Goal: Task Accomplishment & Management: Use online tool/utility

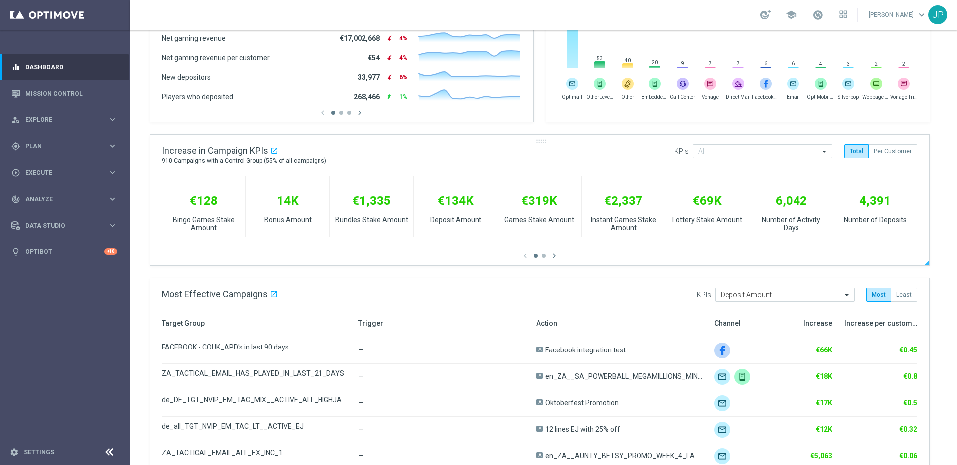
scroll to position [346, 0]
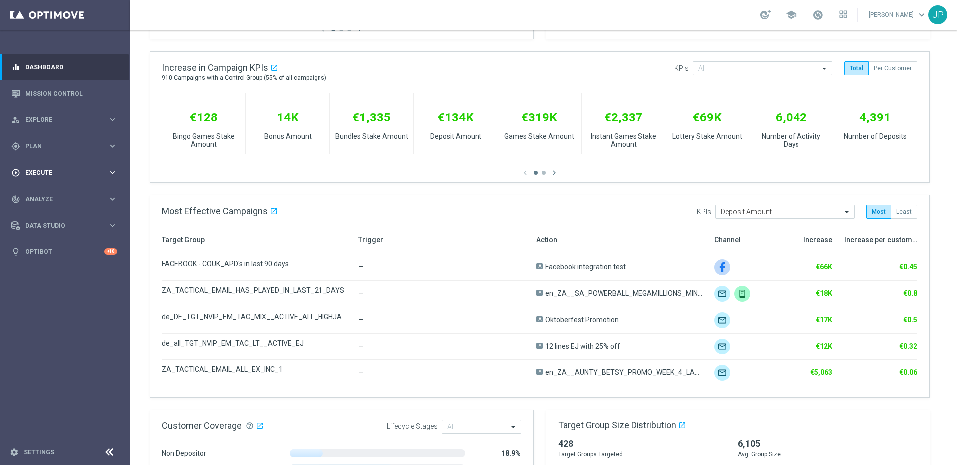
click at [84, 173] on span "Execute" at bounding box center [66, 173] width 82 height 6
click at [57, 190] on link "Campaign Builder" at bounding box center [65, 193] width 78 height 8
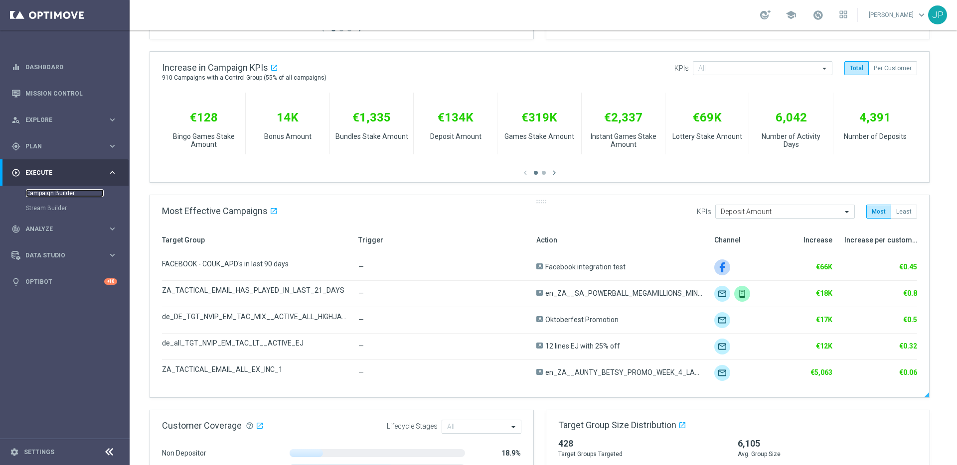
scroll to position [0, 0]
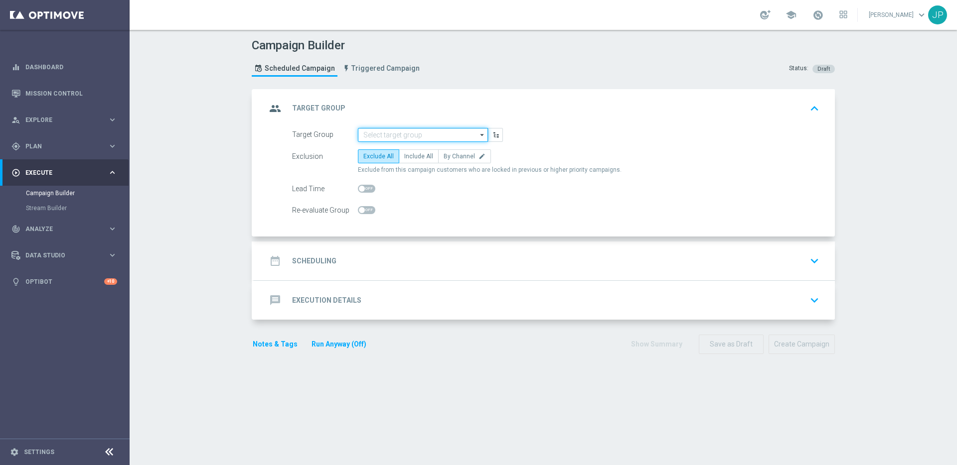
click at [420, 139] on input at bounding box center [423, 135] width 130 height 14
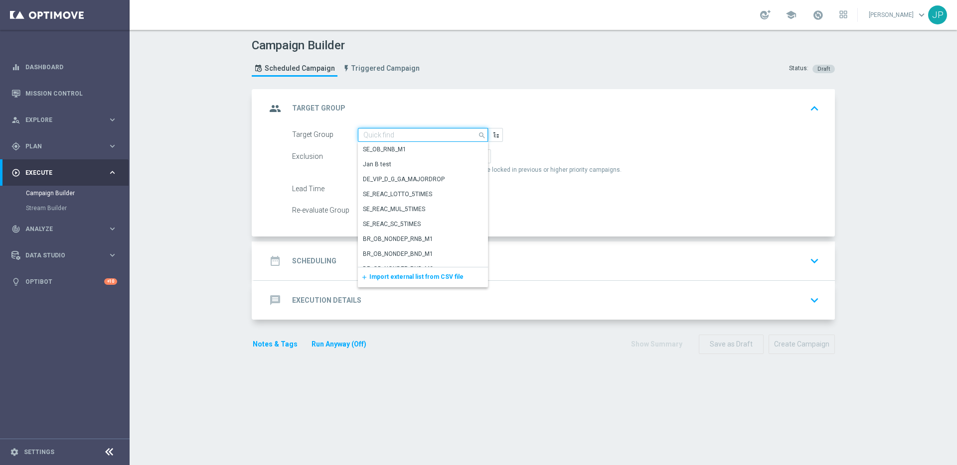
paste input "UK_SPORTSBOOK_APP | Stakes last 365 days"
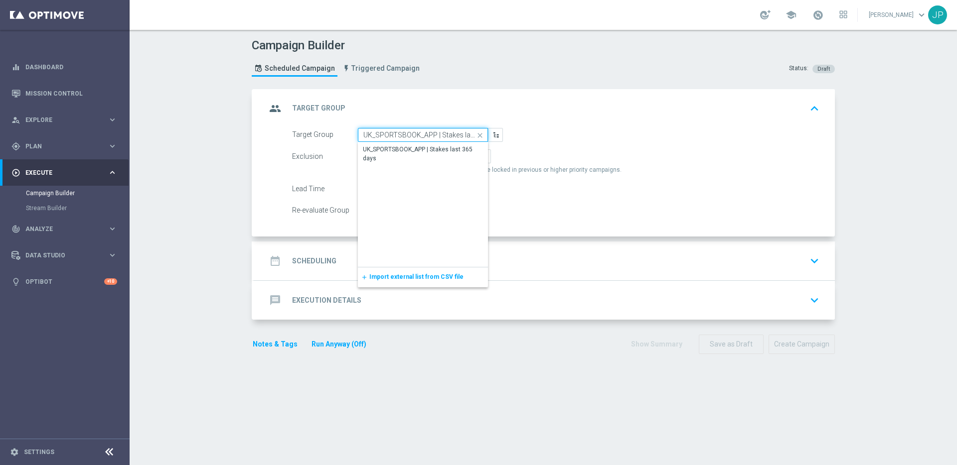
scroll to position [0, 25]
click at [423, 152] on div "UK_SPORTSBOOK_APP | Stakes last 365 days" at bounding box center [422, 154] width 119 height 18
type input "UK_SPORTSBOOK_APP | Stakes last 365 days"
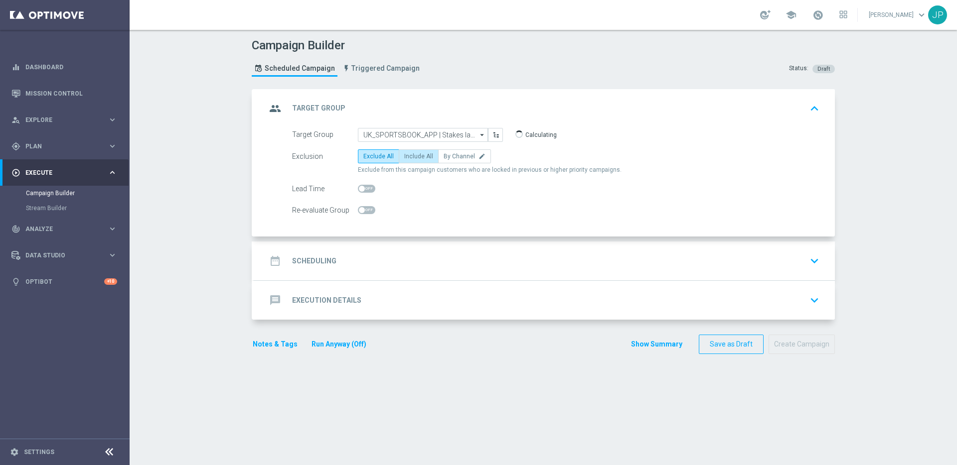
click at [410, 154] on span "Include All" at bounding box center [418, 156] width 29 height 7
click at [410, 155] on input "Include All" at bounding box center [407, 158] width 6 height 6
radio input "true"
checkbox input "true"
click at [420, 255] on div "date_range Scheduling keyboard_arrow_down" at bounding box center [544, 261] width 556 height 19
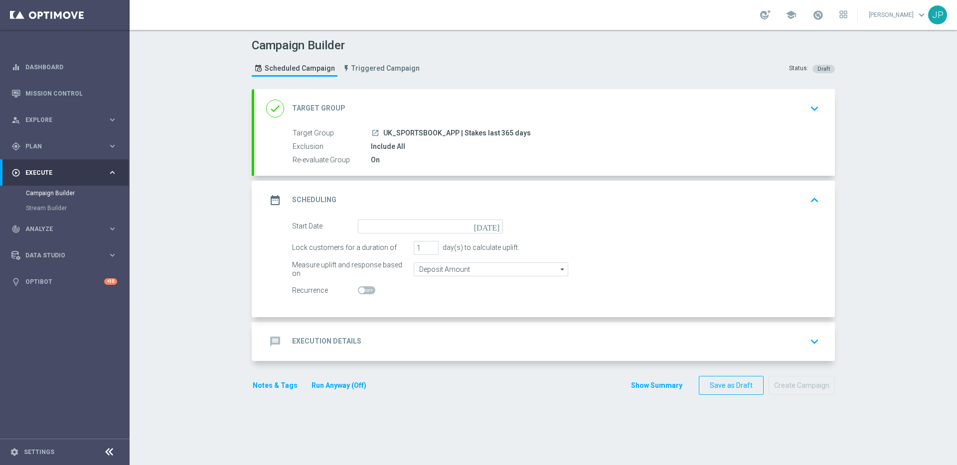
click at [493, 227] on icon "today" at bounding box center [488, 225] width 29 height 11
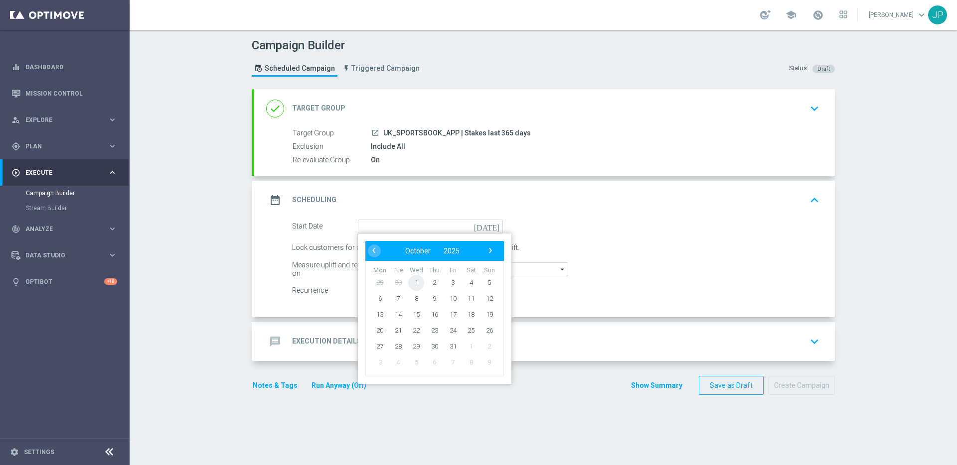
click at [417, 285] on span "1" at bounding box center [416, 283] width 16 height 16
type input "01 Oct 2025"
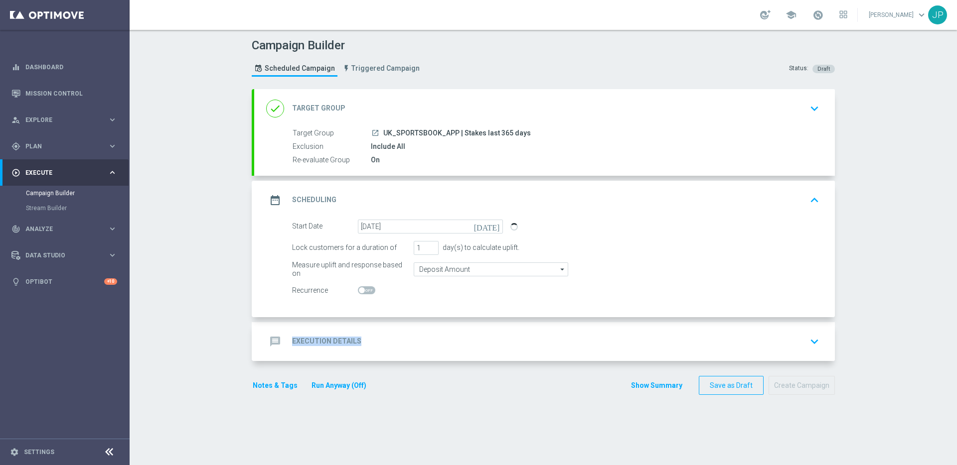
click at [452, 337] on div "message Execution Details keyboard_arrow_down" at bounding box center [544, 341] width 556 height 19
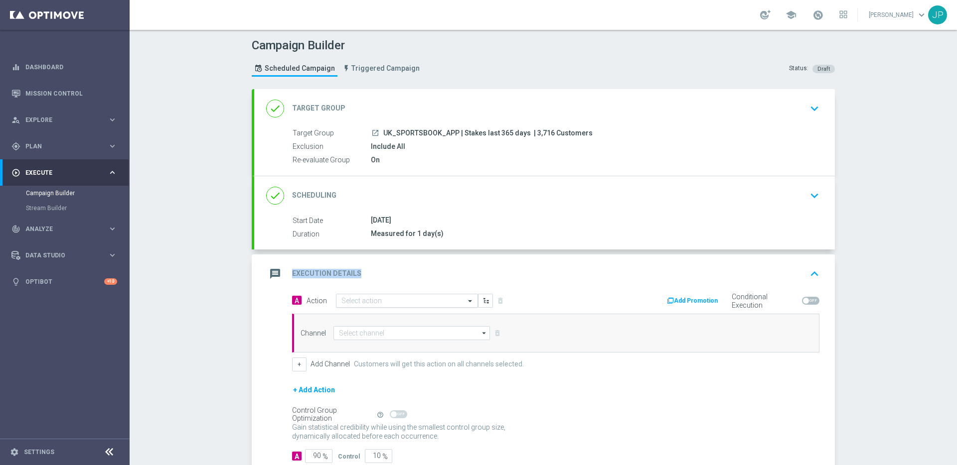
click at [418, 303] on input "text" at bounding box center [396, 301] width 111 height 8
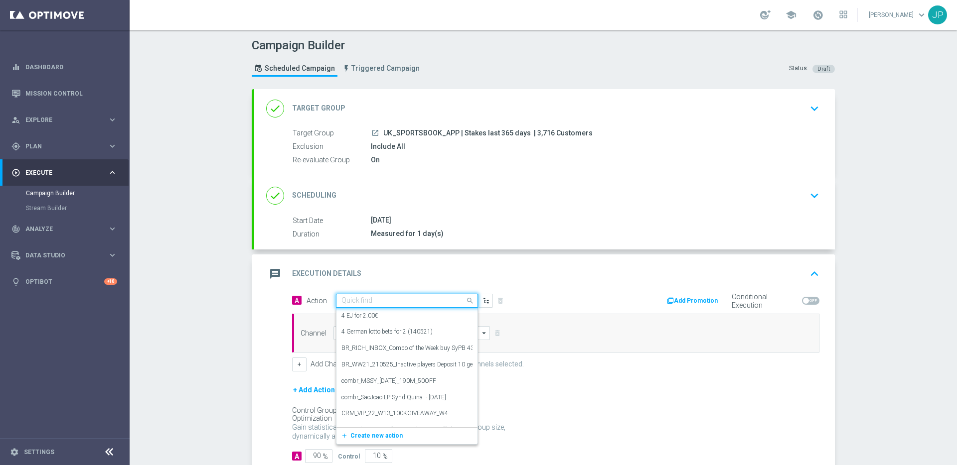
paste input "en_GB__CHAMPIONS_LEAGUE_011025_EP_ALL_MATCHES__ALL_APP_TAC_SP"
type input "en_GB__CHAMPIONS_LEAGUE_011025_EP_ALL_MATCHES__ALL_APP_TAC_SP"
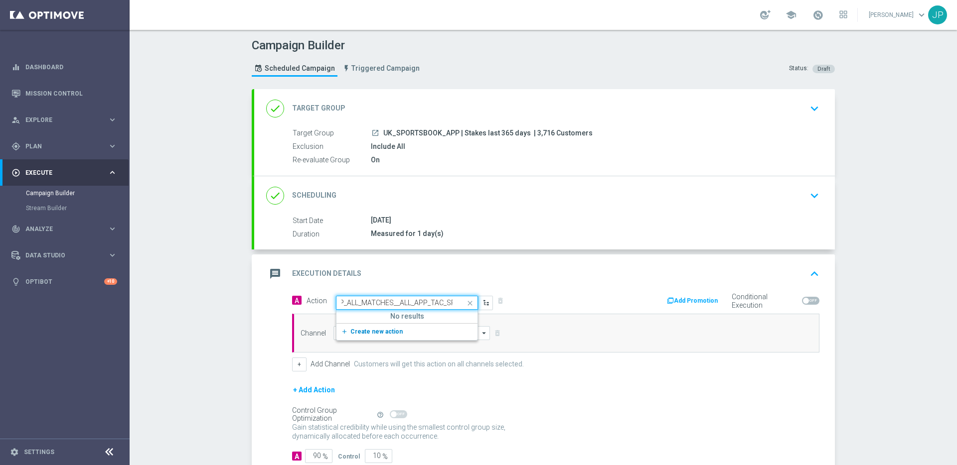
click at [394, 328] on button "add_new Create new action" at bounding box center [405, 331] width 138 height 11
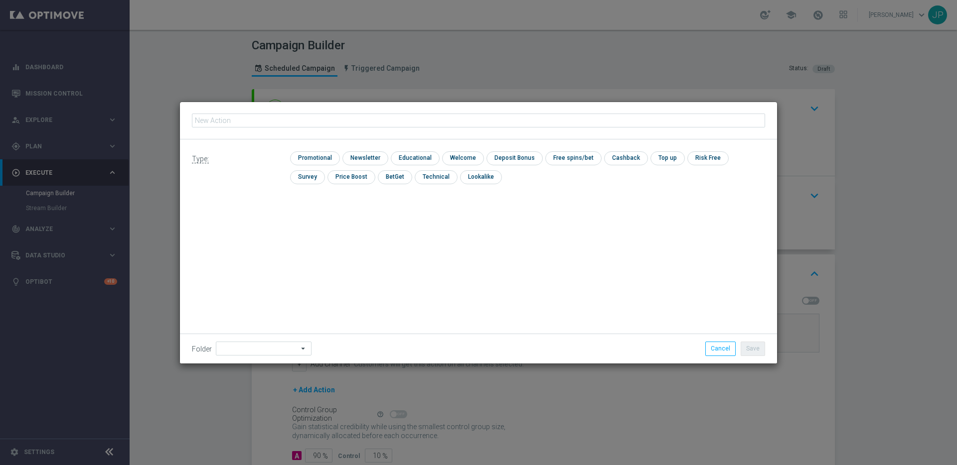
type input "en_GB__CHAMPIONS_LEAGUE_011025_EP_ALL_MATCHES__ALL_APP_TAC_SP"
click at [323, 158] on input "checkbox" at bounding box center [313, 157] width 47 height 13
checkbox input "true"
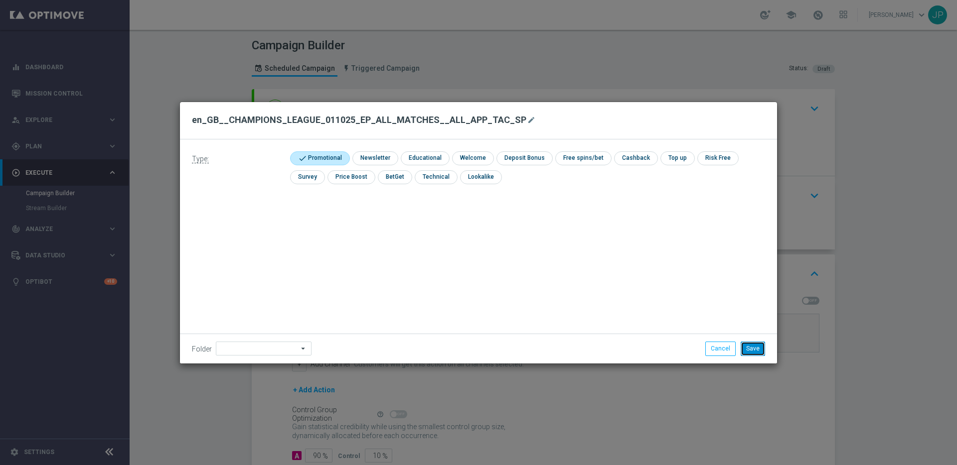
click at [763, 351] on button "Save" at bounding box center [752, 349] width 24 height 14
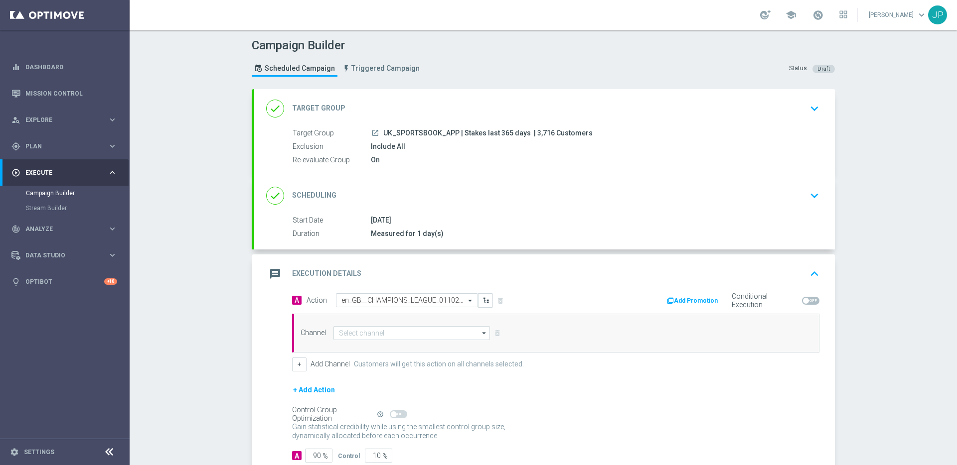
scroll to position [64, 0]
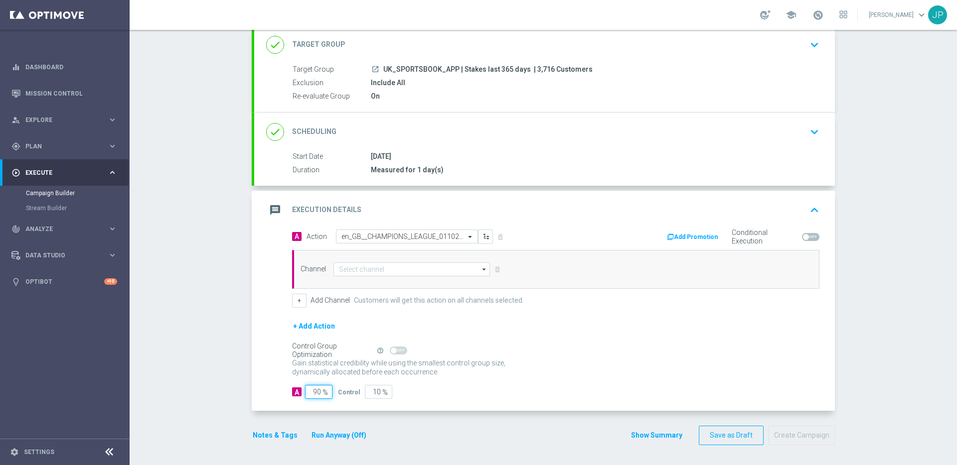
click at [313, 388] on input "90" at bounding box center [318, 392] width 27 height 14
type input "0"
type input "100"
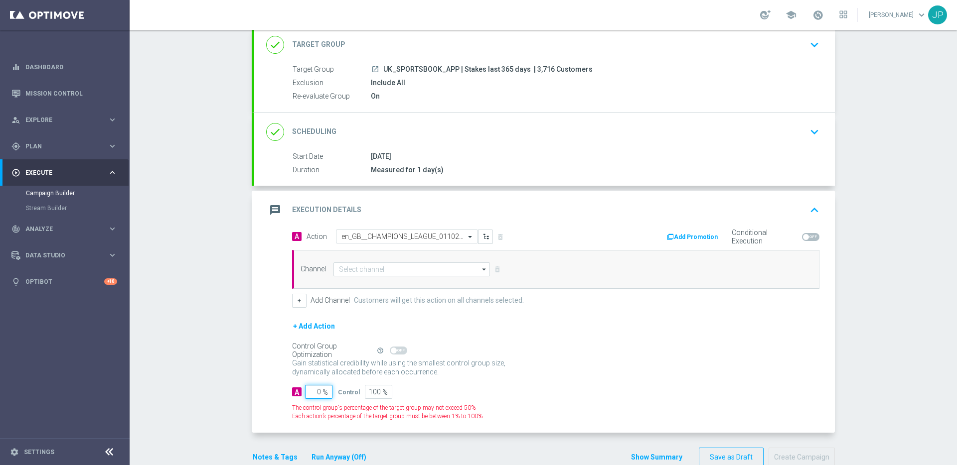
type input "10"
type input "90"
type input "100"
type input "0"
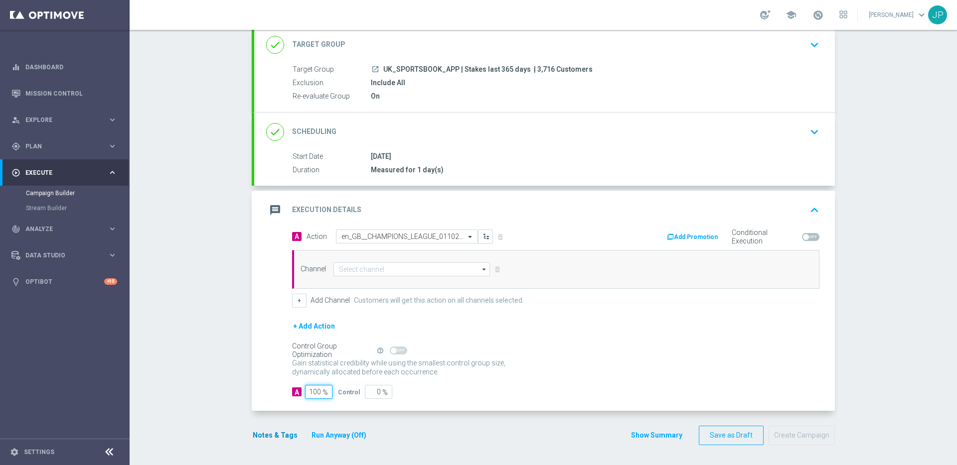
type input "100"
click at [278, 432] on button "Notes & Tags" at bounding box center [275, 435] width 47 height 12
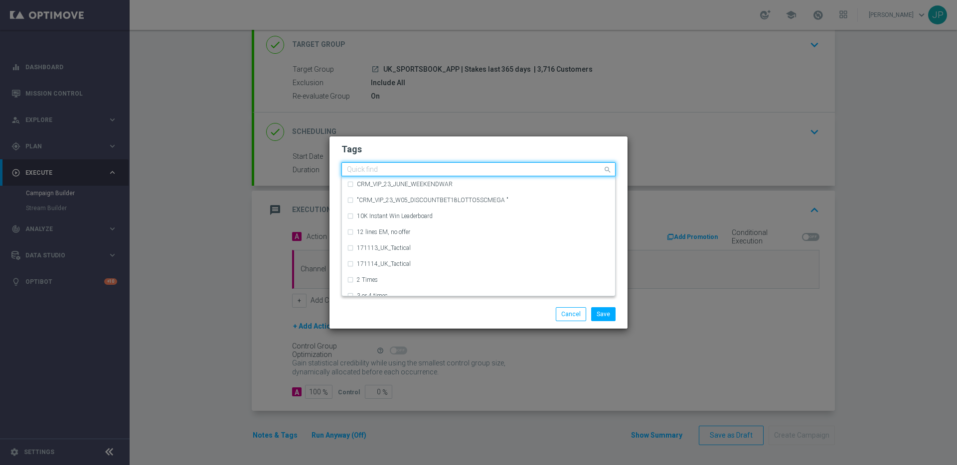
click at [380, 173] on input "text" at bounding box center [475, 170] width 256 height 8
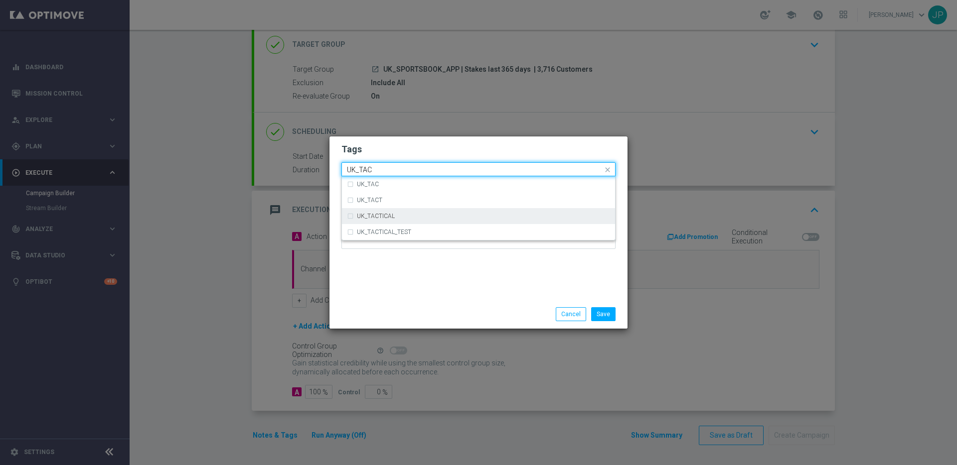
click at [385, 212] on div "UK_TACTICAL" at bounding box center [478, 216] width 263 height 16
type input "UK_TAC"
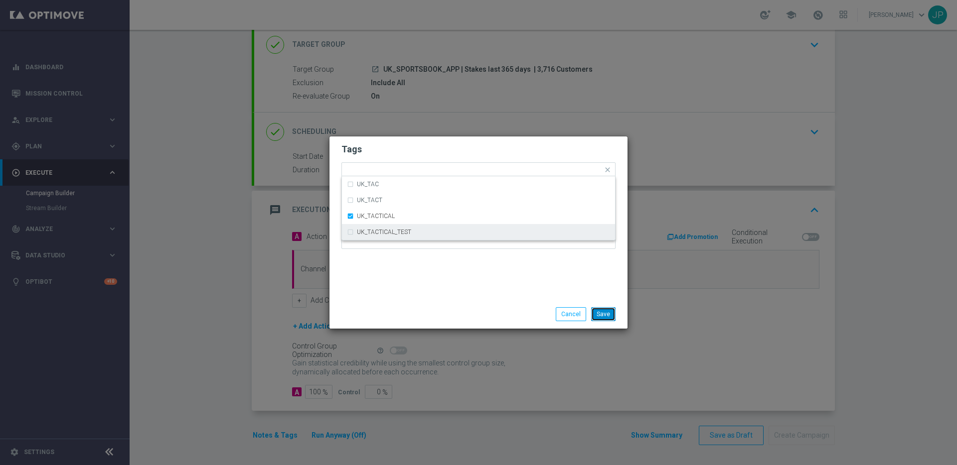
click at [603, 317] on button "Save" at bounding box center [603, 314] width 24 height 14
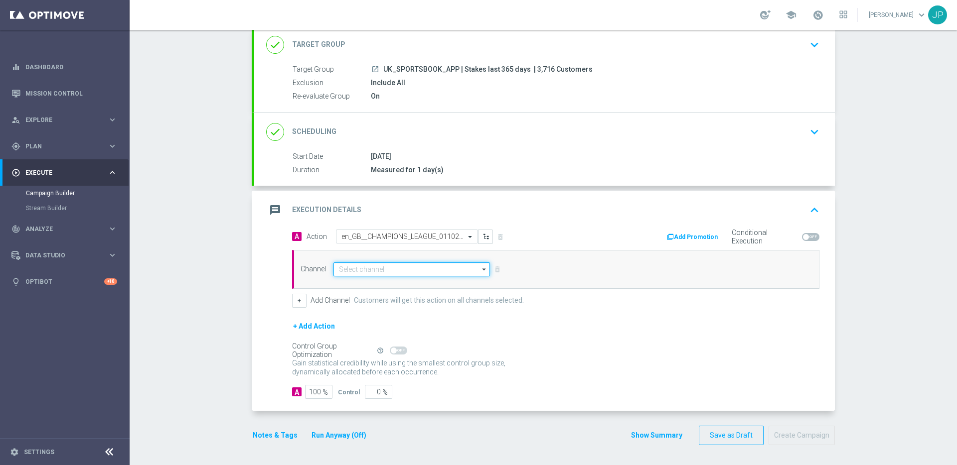
click at [396, 271] on input at bounding box center [411, 270] width 156 height 14
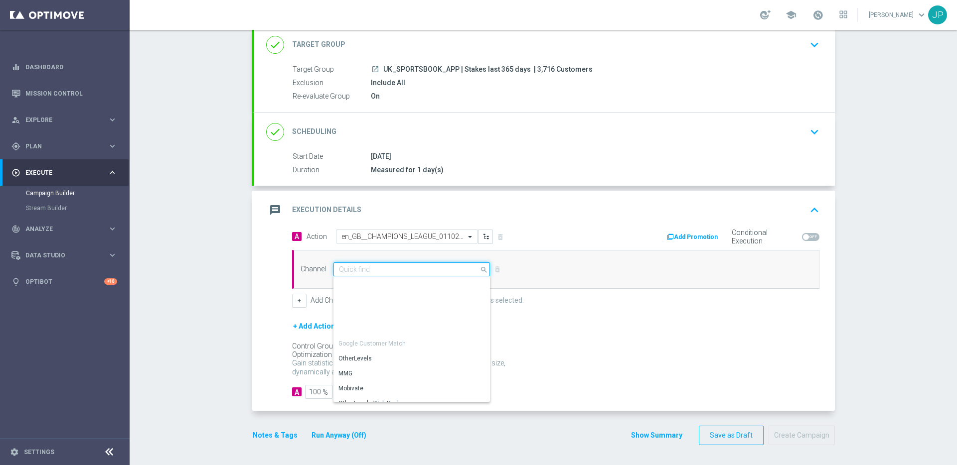
scroll to position [264, 0]
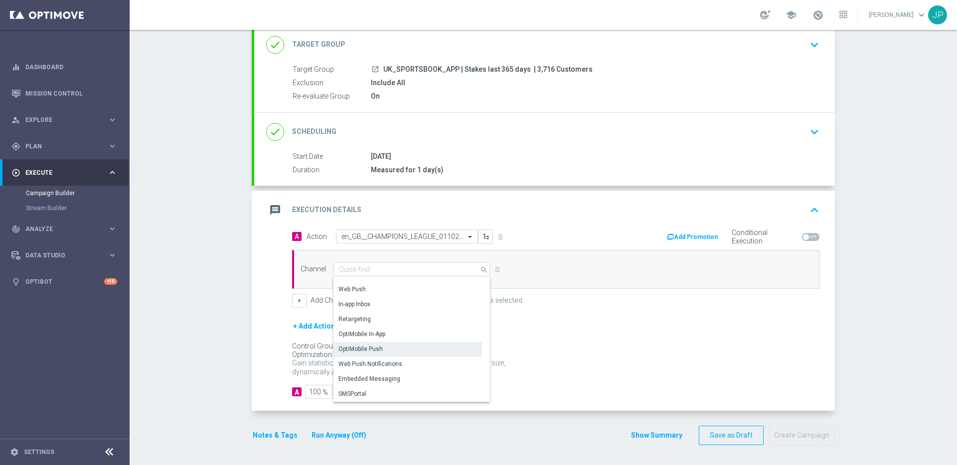
click at [401, 349] on div "OptiMobile Push" at bounding box center [407, 349] width 148 height 14
type input "OptiMobile Push"
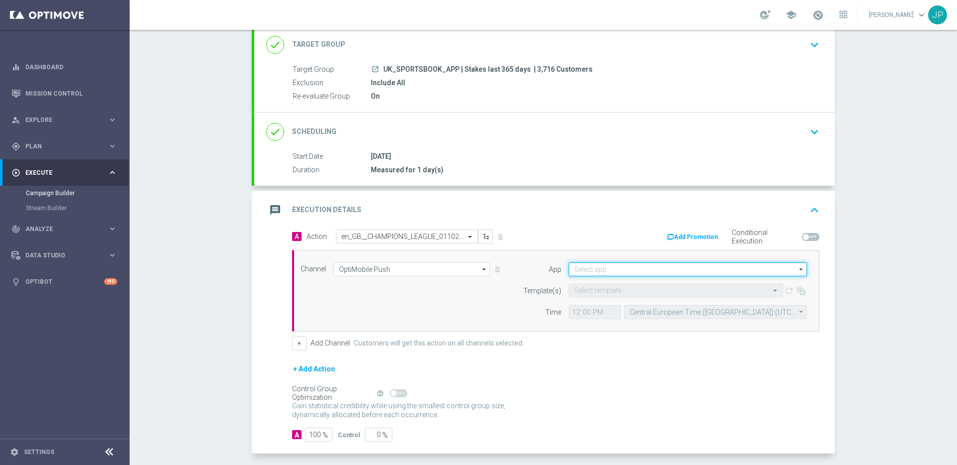
click at [634, 269] on input at bounding box center [687, 270] width 238 height 14
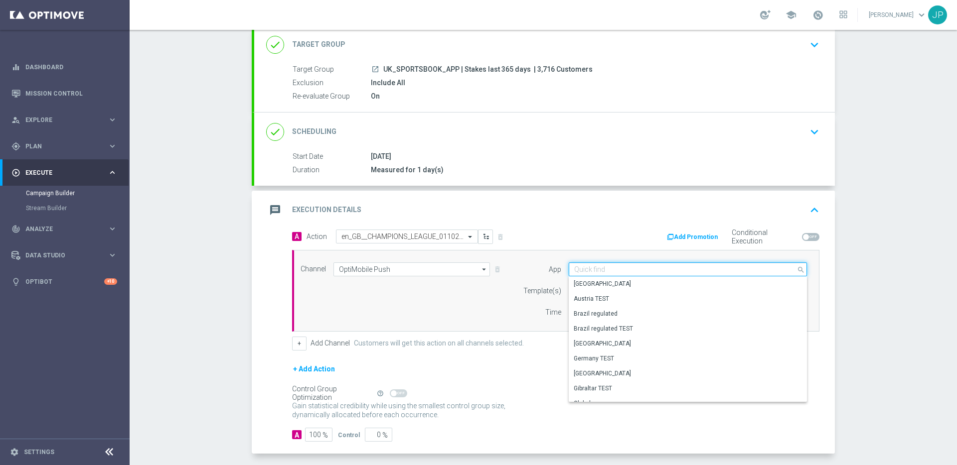
click at [634, 269] on input at bounding box center [687, 270] width 238 height 14
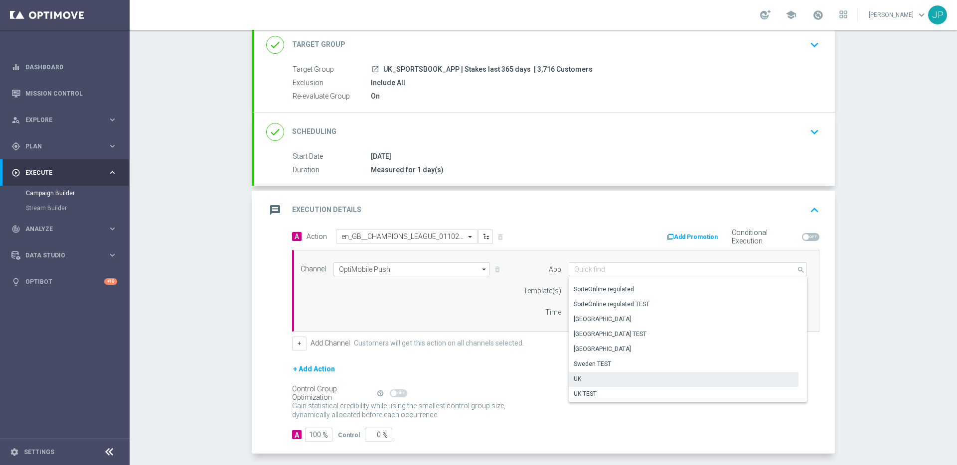
click at [609, 379] on div "UK" at bounding box center [683, 379] width 230 height 14
type input "UK"
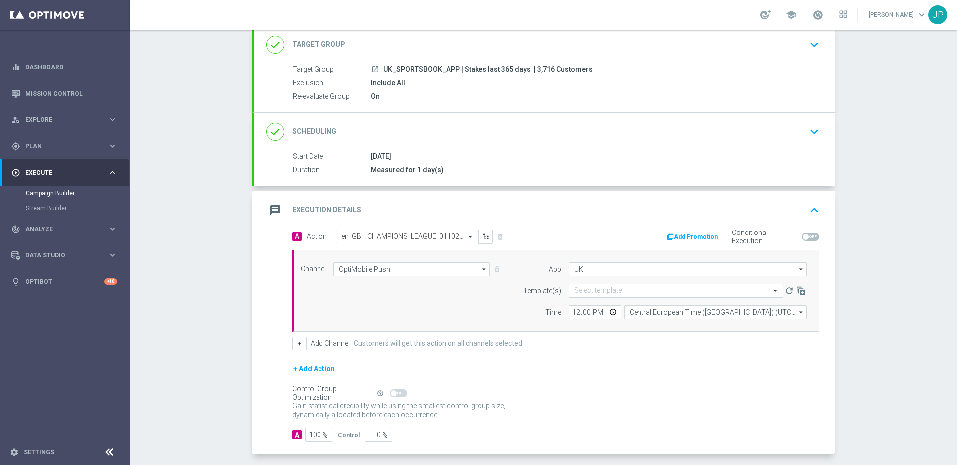
click at [597, 289] on input "text" at bounding box center [665, 291] width 183 height 8
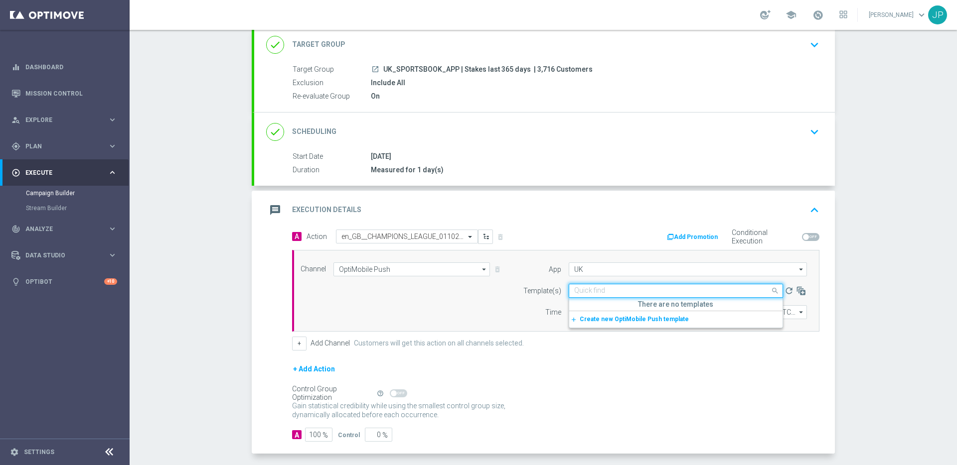
paste input "en_GB__CHAMPIONS_LEAGUE_011025_EP_ALL_MATCHES__ALL_APP_TAC_SP"
click at [606, 308] on label "en_GB__CHAMPIONS_LEAGUE_011025_EP_ALL_MATCHES__ALL_APP_TAC_SP" at bounding box center [679, 306] width 210 height 8
type input "en_GB__CHAMPIONS_LEAGUE_011025_EP_ALL_MATCHES__ALL_APP_TAC_SP"
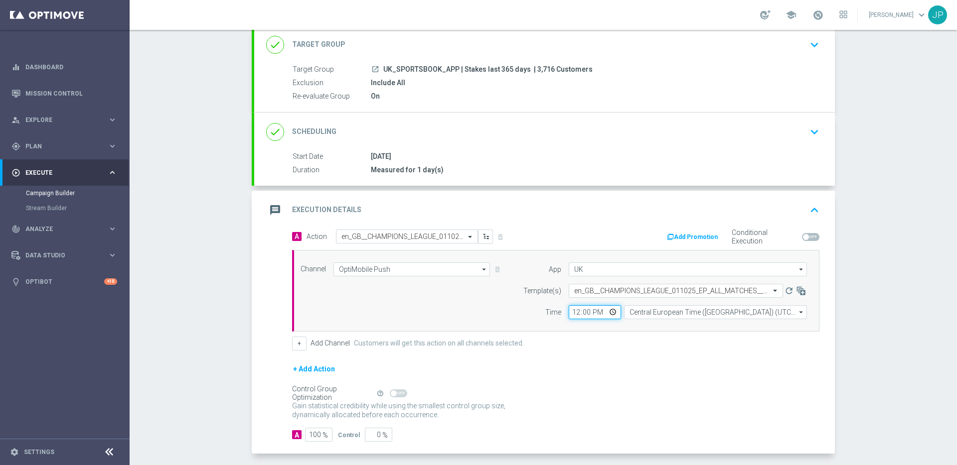
click at [571, 311] on input "12:00" at bounding box center [594, 312] width 52 height 14
type input "17:30"
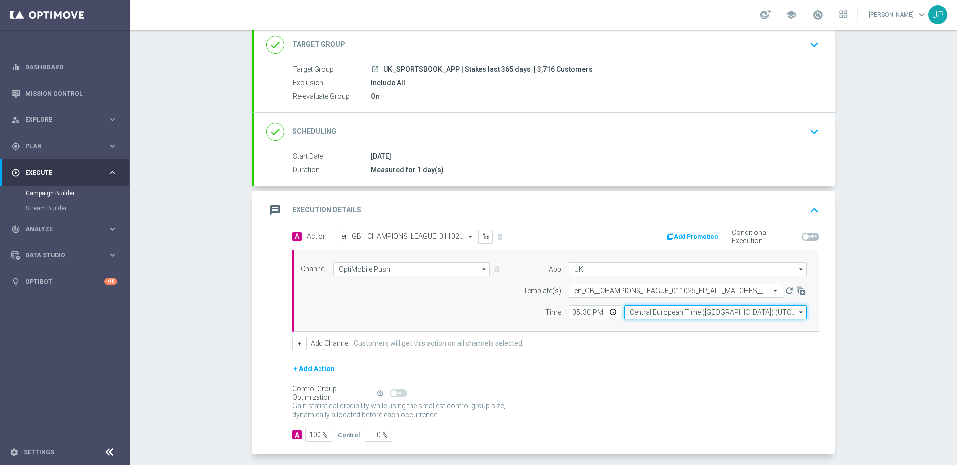
click at [664, 316] on input "Central European Time (Budapest) (UTC +02:00)" at bounding box center [715, 312] width 183 height 14
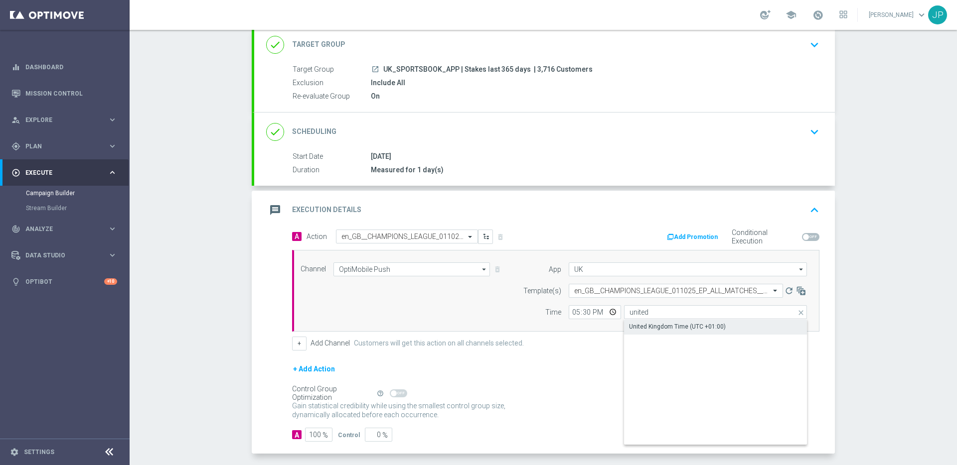
click at [673, 325] on div "United Kingdom Time (UTC +01:00)" at bounding box center [677, 326] width 97 height 9
type input "United Kingdom Time (UTC +01:00)"
click at [674, 388] on div "Control Group Optimization Self Optimizing Campaign help_outline" at bounding box center [555, 393] width 527 height 11
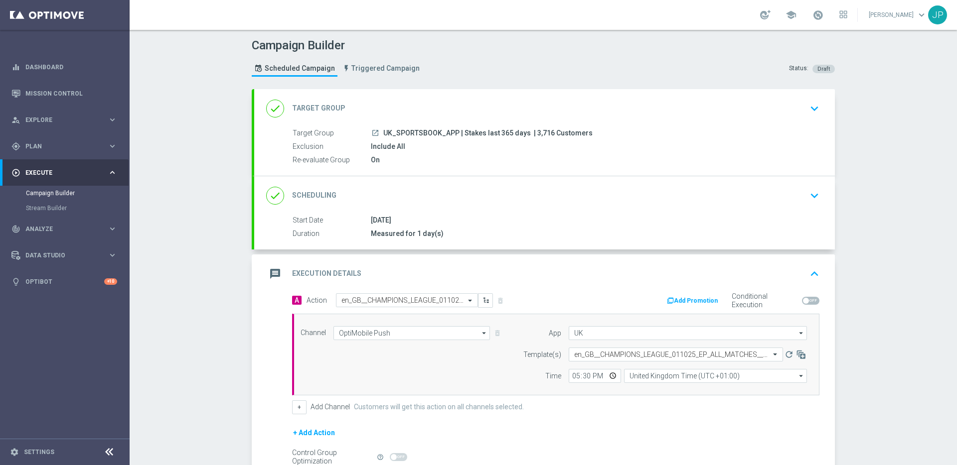
click at [541, 132] on span "| 3,716 Customers" at bounding box center [563, 133] width 59 height 9
copy span "3,716"
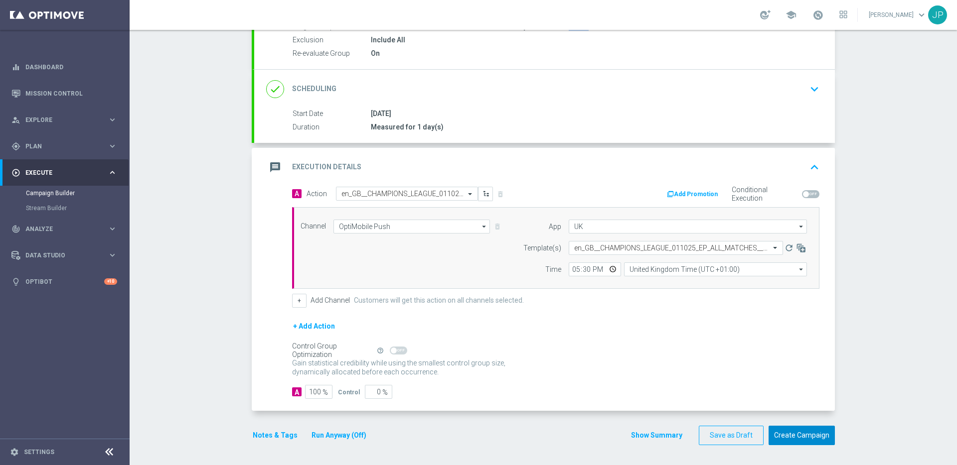
click at [807, 436] on button "Create Campaign" at bounding box center [801, 435] width 66 height 19
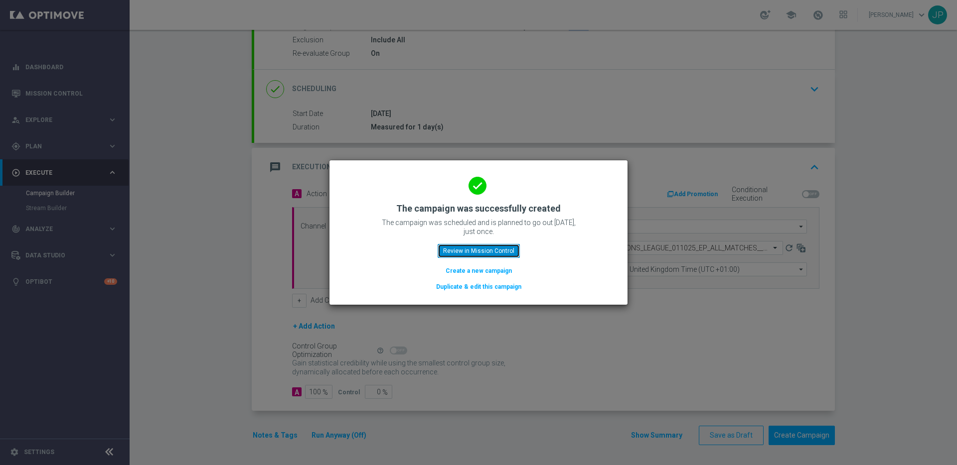
click at [516, 253] on button "Review in Mission Control" at bounding box center [478, 251] width 82 height 14
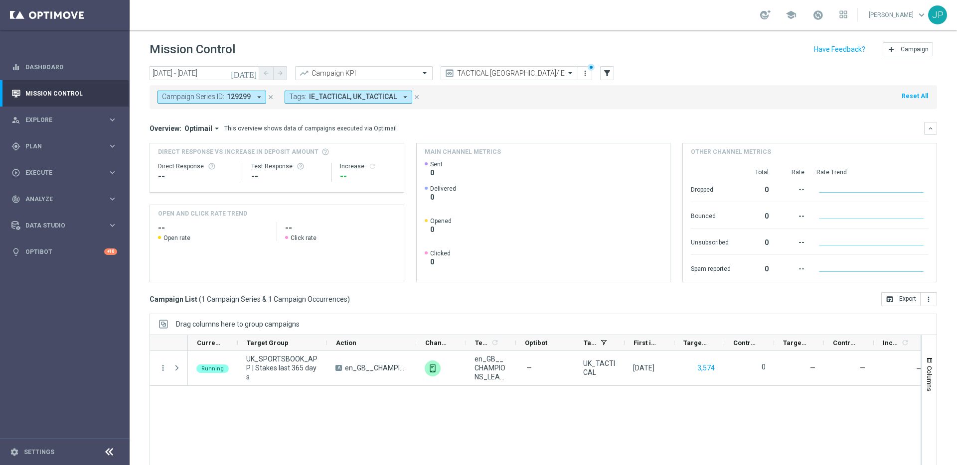
click at [419, 96] on button "close" at bounding box center [416, 97] width 9 height 11
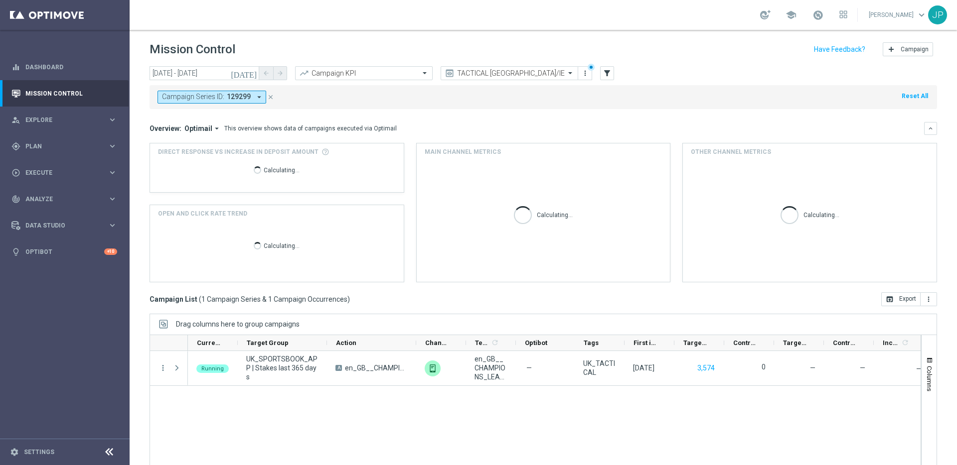
click at [269, 97] on icon "close" at bounding box center [270, 97] width 7 height 7
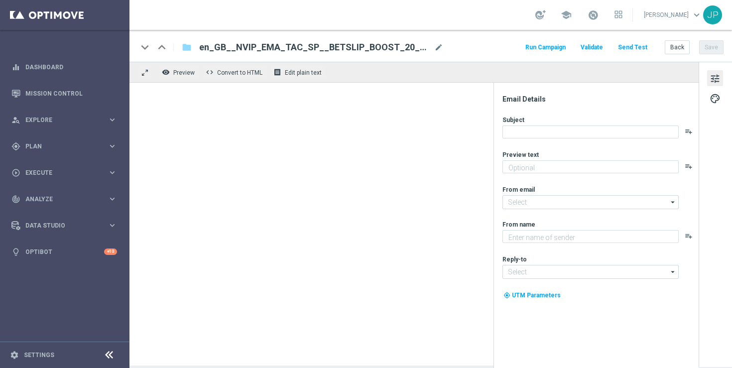
type textarea "Win EVEN MORE this weekend with a BETSLIP BOOST for your football bets."
type textarea "Lottoland"
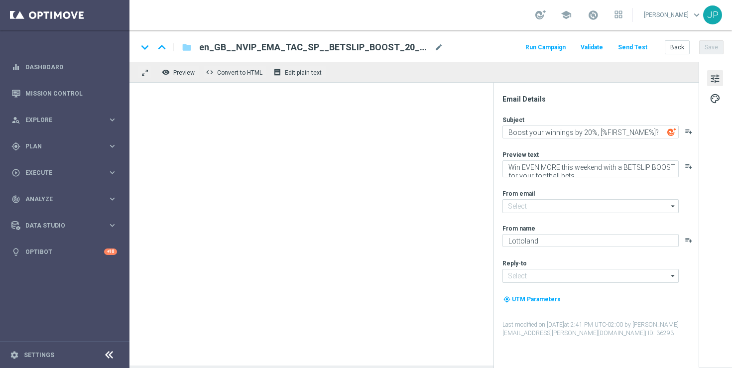
type input "[EMAIL_ADDRESS][DOMAIN_NAME]"
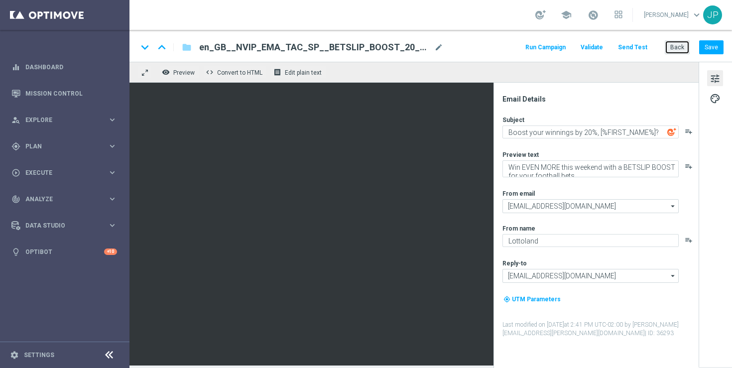
click at [679, 48] on button "Back" at bounding box center [677, 47] width 25 height 14
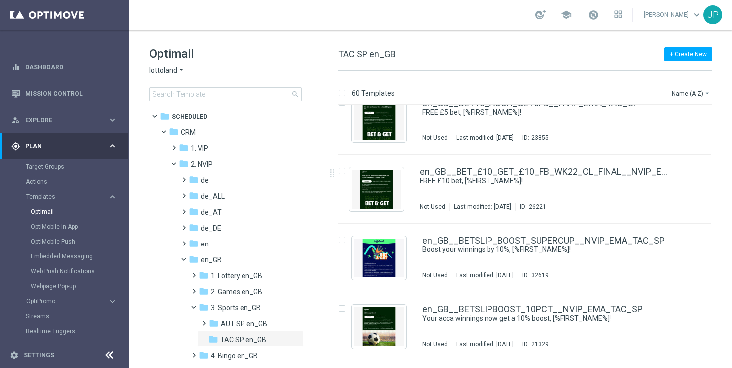
scroll to position [78, 0]
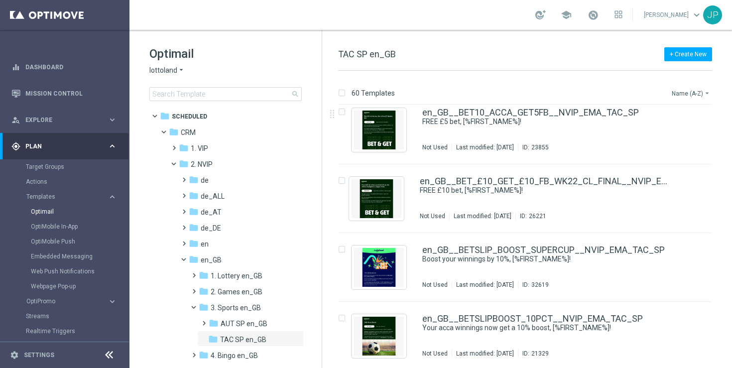
click at [689, 90] on button "Name (A-Z) arrow_drop_down" at bounding box center [691, 93] width 41 height 12
click at [672, 137] on span "Date Modified (Newest)" at bounding box center [674, 137] width 67 height 7
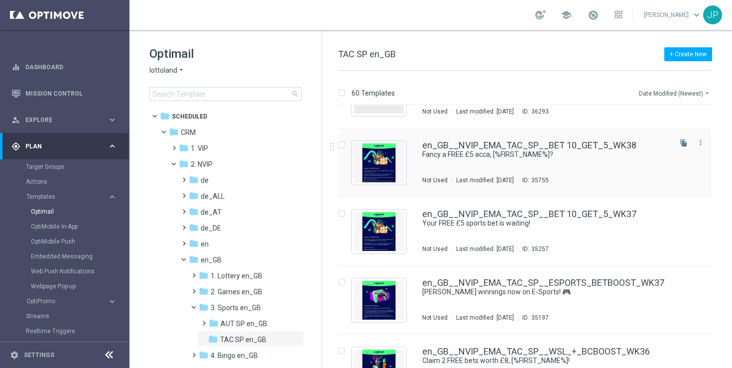
scroll to position [122, 0]
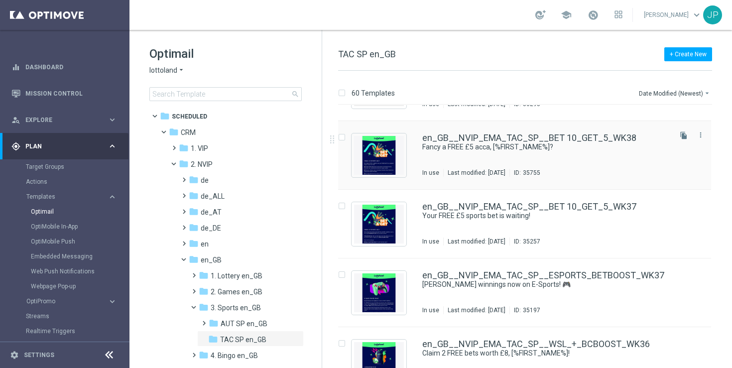
click at [622, 156] on div "en_GB__NVIP_EMA_TAC_SP__BET 10_GET_5_WK38 Fancy a FREE £5 acca, [%FIRST_NAME%]?…" at bounding box center [545, 155] width 247 height 43
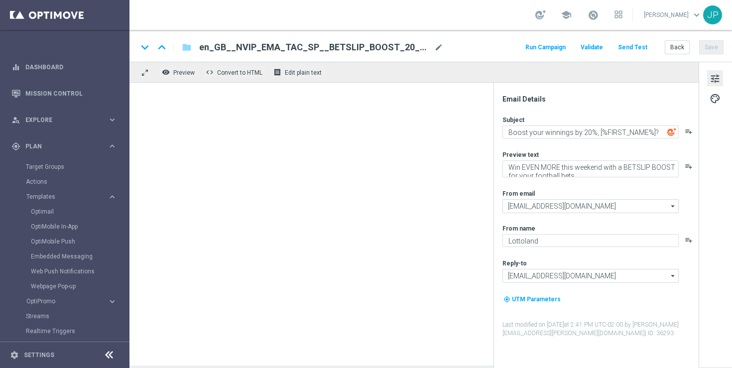
type textarea "Fancy a FREE £5 acca, [%FIRST_NAME%]?"
type textarea "Stake just £10 on football to claim your FREEBIE."
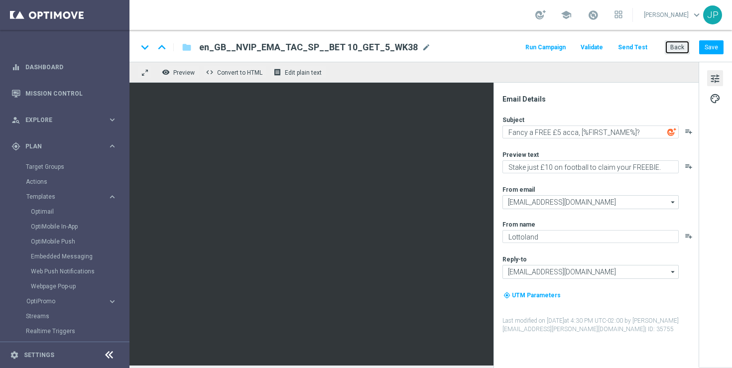
click at [679, 47] on button "Back" at bounding box center [677, 47] width 25 height 14
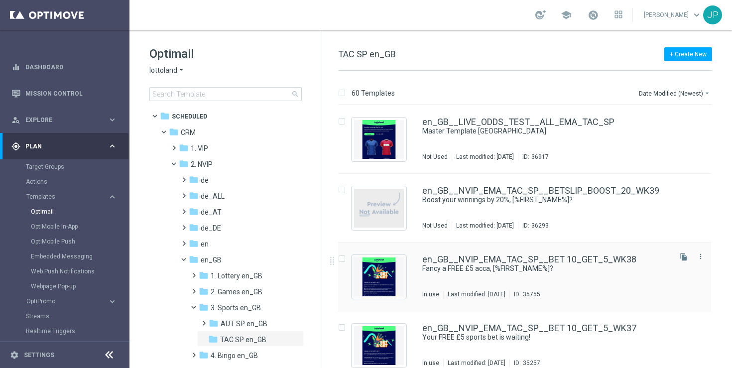
scroll to position [34, 0]
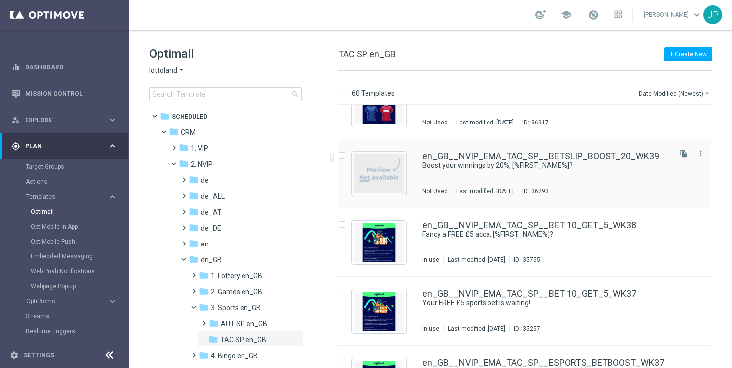
click at [664, 165] on div "Boost your winnings by 20%, [%FIRST_NAME%]?" at bounding box center [545, 165] width 247 height 9
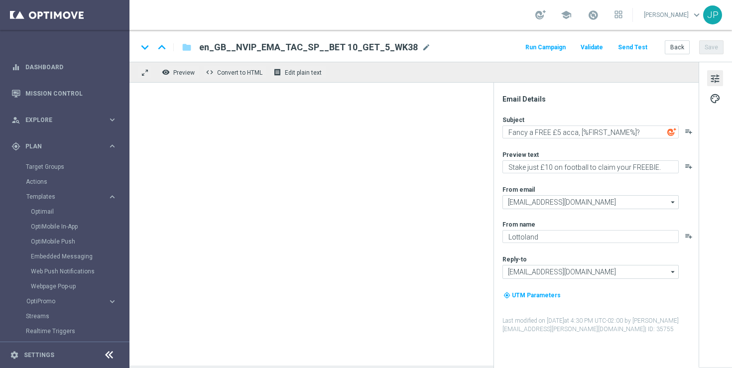
type textarea "Boost your winnings by 20%, [%FIRST_NAME%]?"
type textarea "Win EVEN MORE this weekend with a BETSLIP BOOST for your football bets."
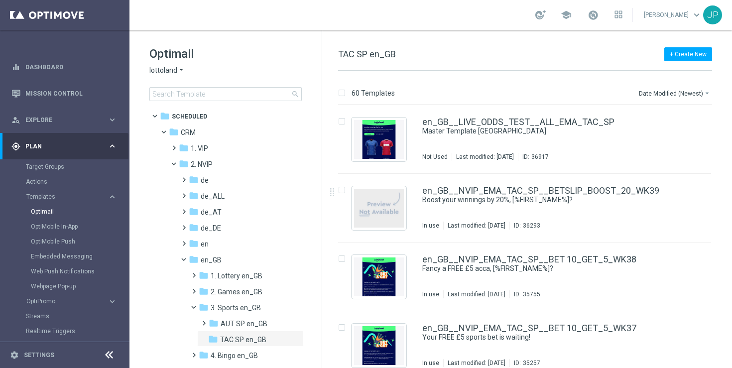
scroll to position [79, 0]
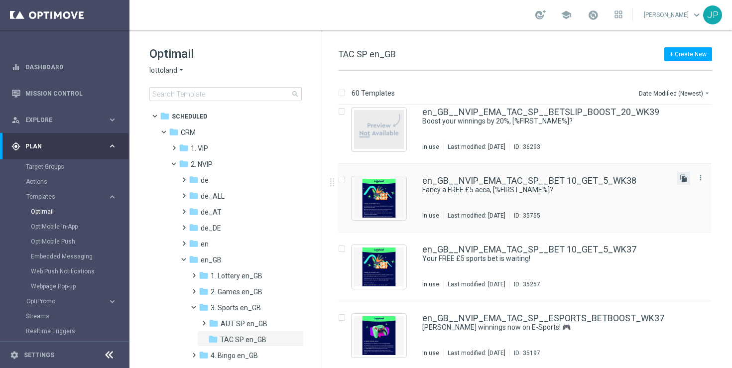
click at [683, 179] on icon "file_copy" at bounding box center [684, 178] width 8 height 8
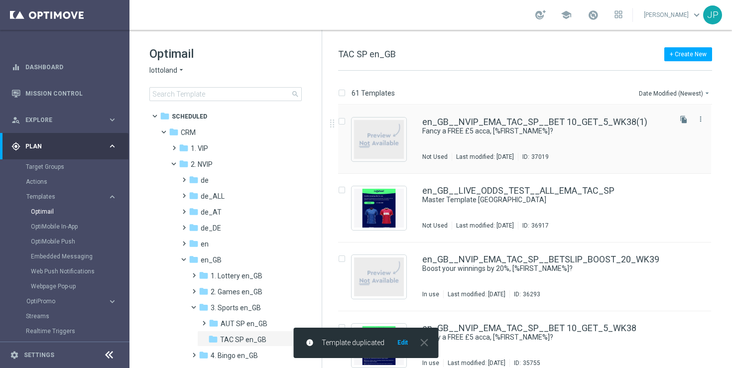
click at [615, 142] on div "en_GB__NVIP_EMA_TAC_SP__BET 10_GET_5_WK38(1) Fancy a FREE £5 acca, [%FIRST_NAME…" at bounding box center [545, 139] width 247 height 43
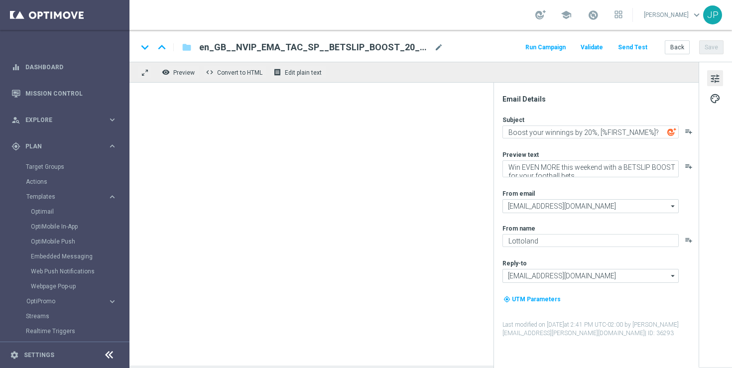
type textarea "Fancy a FREE £5 acca, [%FIRST_NAME%]?"
type textarea "Stake just £10 on football to claim your FREEBIE."
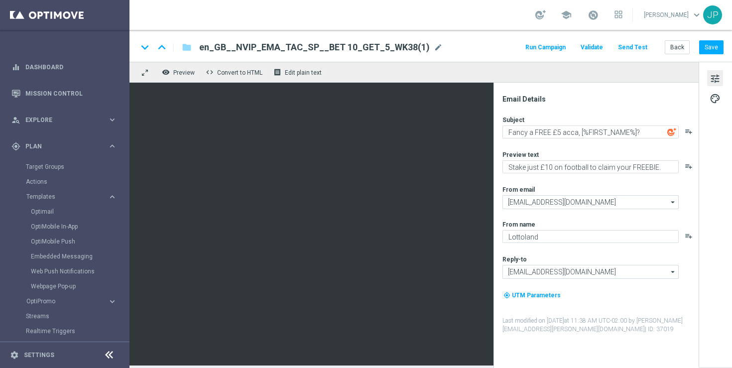
click at [393, 46] on span "en_GB__NVIP_EMA_TAC_SP__BET 10_GET_5_WK38(1)" at bounding box center [314, 47] width 231 height 12
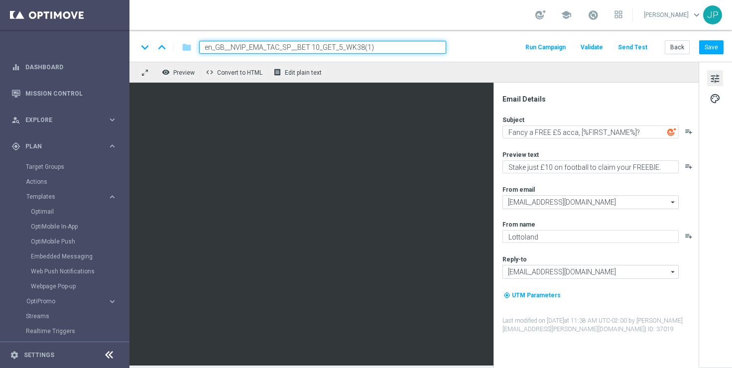
click at [399, 46] on input "en_GB__NVIP_EMA_TAC_SP__BET 10_GET_5_WK38(1)" at bounding box center [322, 47] width 247 height 13
paste input "STAKE_AND_GET_BETBUILDER_WK40"
type input "en_GB__NVIP_EMA_TAC_SP__STAKE_AND_GET_BETBUILDER_WK40"
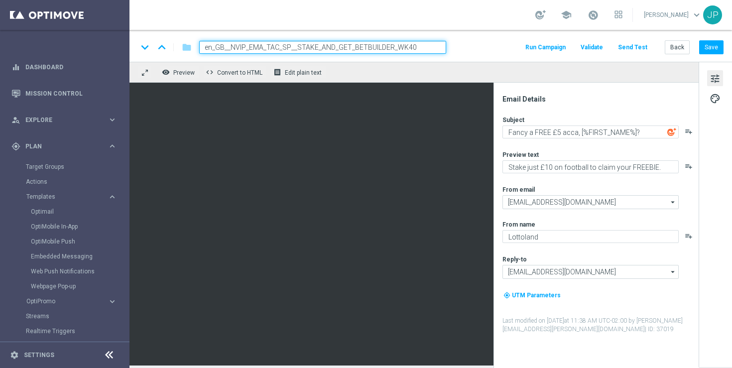
click at [462, 46] on div "keyboard_arrow_down keyboard_arrow_up folder en_GB__NVIP_EMA_TAC_SP__STAKE_AND_…" at bounding box center [431, 47] width 586 height 13
click at [466, 20] on div "school [PERSON_NAME] keyboard_arrow_down JP" at bounding box center [431, 15] width 603 height 30
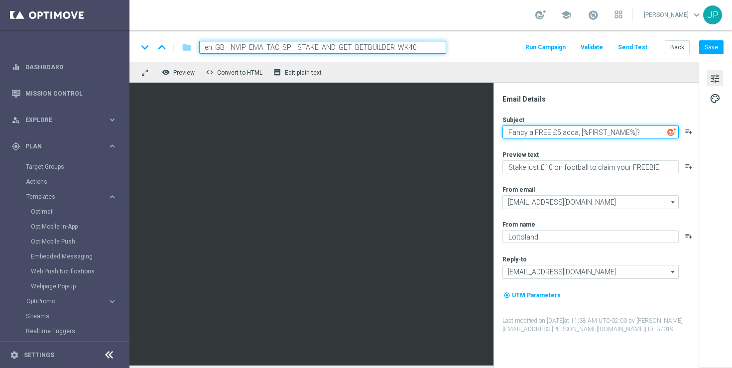
click at [563, 132] on textarea "Fancy a FREE £5 acca, [%FIRST_NAME%]?" at bounding box center [591, 132] width 176 height 13
paste textarea "sports bet, [%FIRST_NAME%]?"
type textarea "Fancy a FREE £5 sports bet, [%FIRST_NAME%]?"
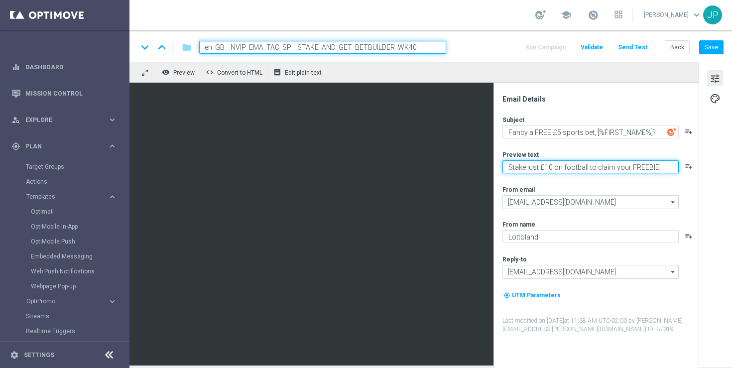
click at [570, 168] on textarea "Stake just £10 on football to claim your FREEBIE." at bounding box center [591, 166] width 176 height 13
paste textarea "Bet just £10 with our BET BUILDER feature to claim your freebie."
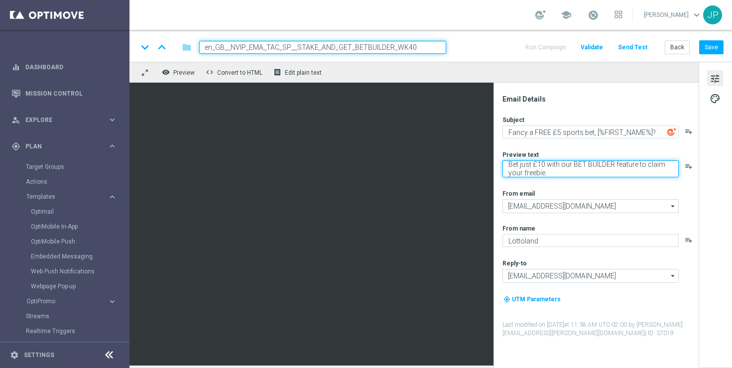
type textarea "Bet just £10 with our BET BUILDER feature to claim your freebie."
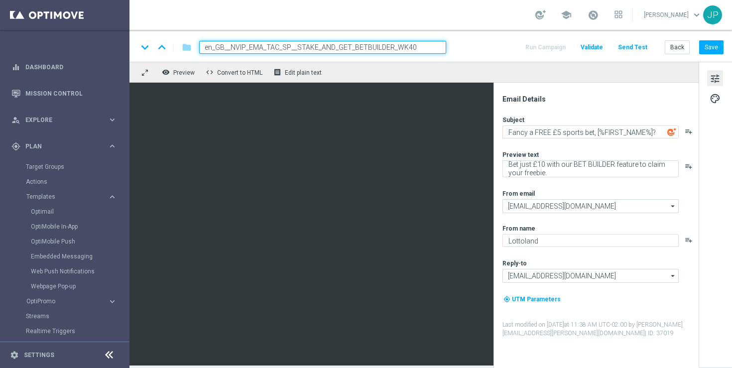
click at [713, 233] on div "tune palette" at bounding box center [715, 214] width 33 height 305
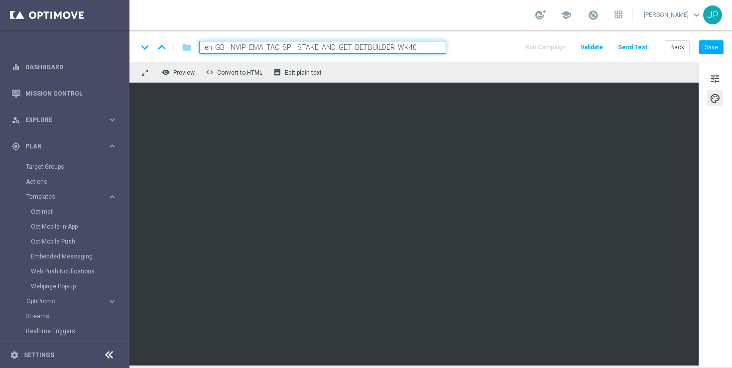
click at [712, 339] on div "tune palette" at bounding box center [715, 214] width 33 height 305
click at [485, 17] on div "school [PERSON_NAME] keyboard_arrow_down JP" at bounding box center [431, 15] width 603 height 30
click at [710, 51] on button "Save" at bounding box center [711, 47] width 24 height 14
click at [710, 49] on button "Save" at bounding box center [711, 47] width 24 height 14
click at [648, 45] on button "Send Test" at bounding box center [633, 47] width 32 height 13
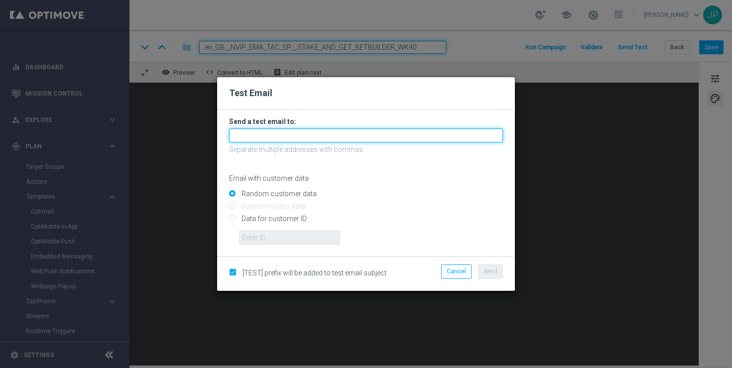
click at [321, 133] on input "text" at bounding box center [366, 136] width 274 height 14
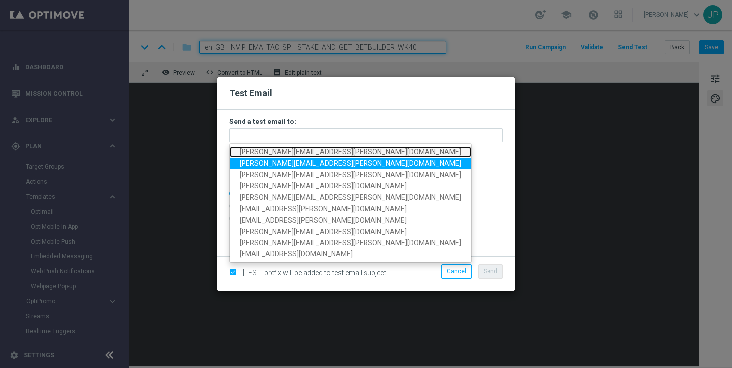
click at [261, 155] on span "[PERSON_NAME][EMAIL_ADDRESS][PERSON_NAME][DOMAIN_NAME]" at bounding box center [351, 152] width 222 height 8
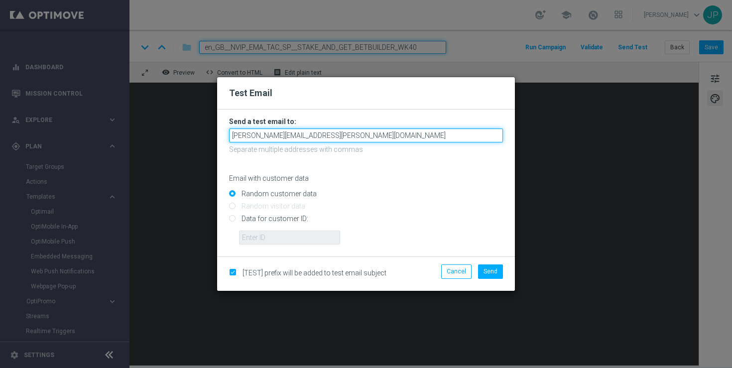
click at [333, 142] on input "[PERSON_NAME][EMAIL_ADDRESS][PERSON_NAME][DOMAIN_NAME]" at bounding box center [366, 136] width 274 height 14
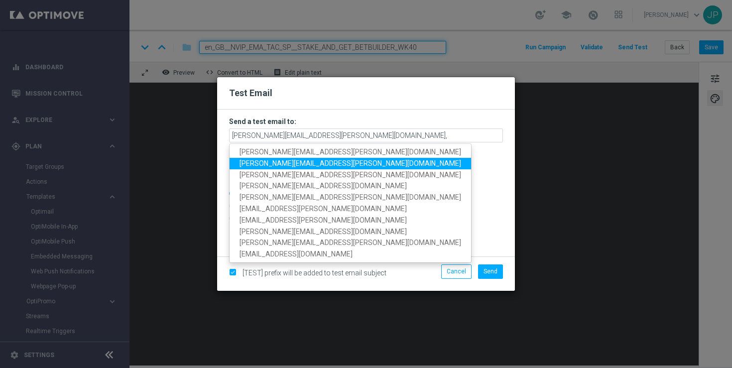
click at [272, 164] on span "[PERSON_NAME][EMAIL_ADDRESS][PERSON_NAME][DOMAIN_NAME]" at bounding box center [351, 163] width 222 height 8
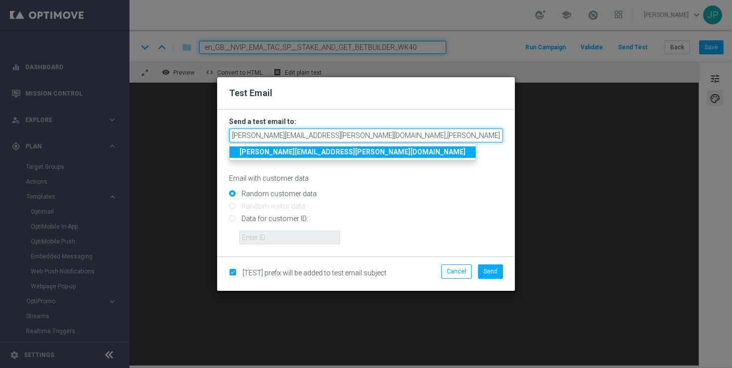
click at [423, 132] on input "[PERSON_NAME][EMAIL_ADDRESS][PERSON_NAME][DOMAIN_NAME],[PERSON_NAME][DOMAIN_NAM…" at bounding box center [366, 136] width 274 height 14
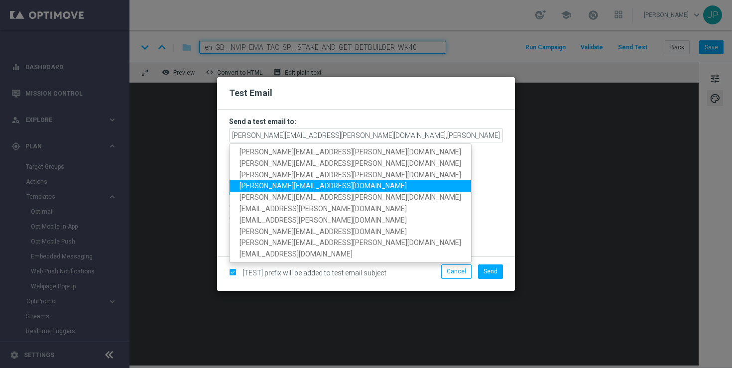
click at [303, 187] on span "[PERSON_NAME][EMAIL_ADDRESS][DOMAIN_NAME]" at bounding box center [323, 186] width 167 height 8
type input "[PERSON_NAME][EMAIL_ADDRESS][PERSON_NAME][DOMAIN_NAME],[PERSON_NAME][DOMAIN_NAM…"
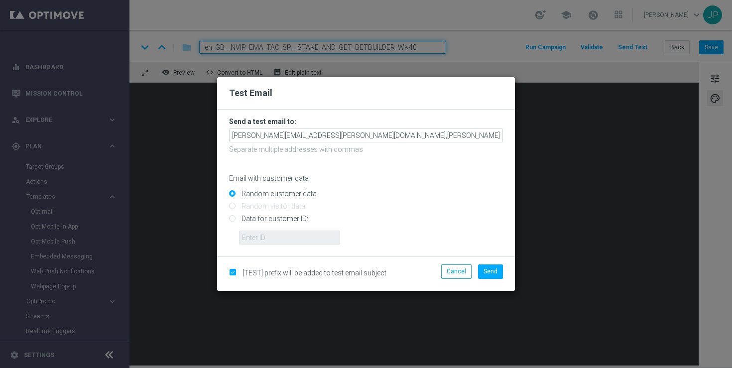
click at [293, 218] on input "Data for customer ID:" at bounding box center [366, 223] width 274 height 14
radio input "true"
click at [311, 238] on input "text" at bounding box center [289, 238] width 101 height 14
paste input "223901476"
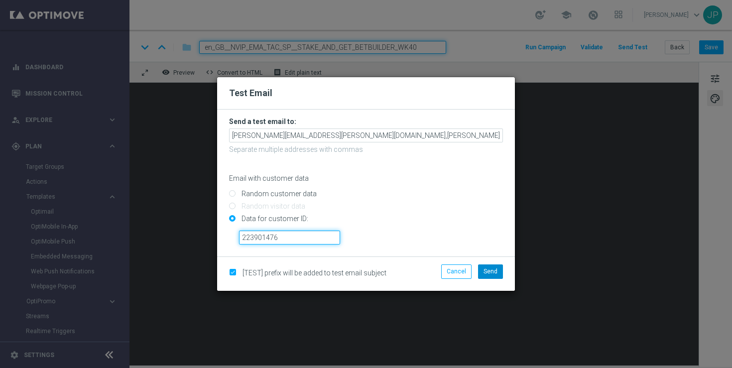
type input "223901476"
click at [488, 268] on span "Send" at bounding box center [491, 271] width 14 height 7
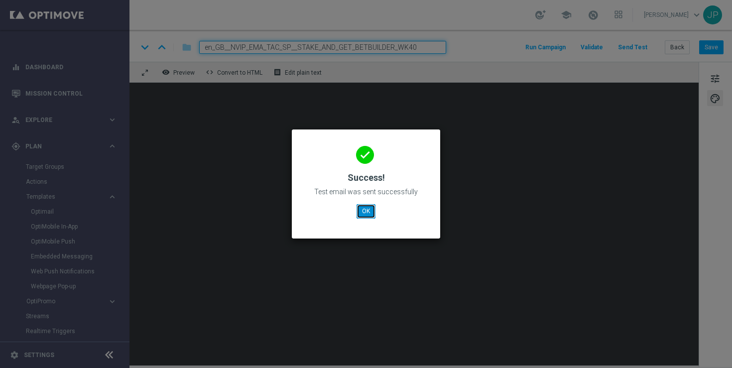
click at [365, 216] on button "OK" at bounding box center [366, 211] width 19 height 14
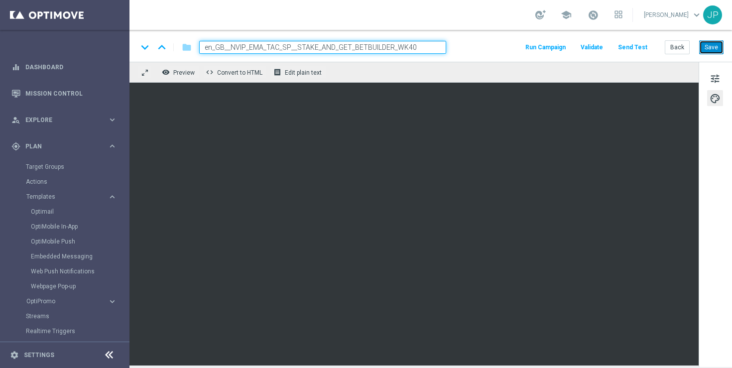
click at [706, 45] on button "Save" at bounding box center [711, 47] width 24 height 14
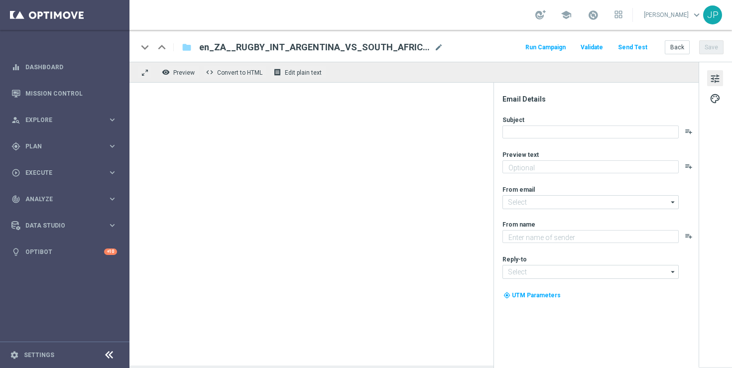
type textarea "It's all to play for, on and off the pitch 👀"
type textarea "Lottoland"
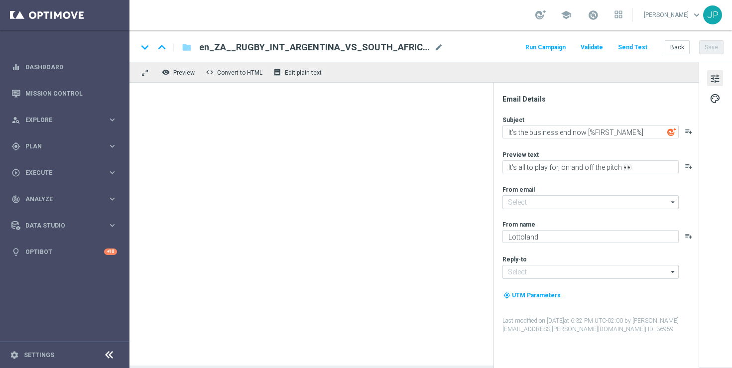
type input "[EMAIL_ADDRESS][DOMAIN_NAME]"
type input "support@lottoland.co.za"
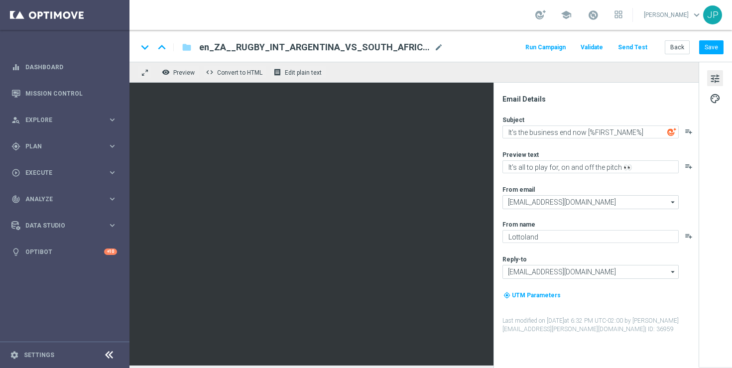
click at [303, 45] on span "en_ZA__RUGBY_INT_ARGENTINA_VS_SOUTH_AFRICA_LOTTO_COMBO_MATCH2__EMT_ALL_EM_TAC_LT" at bounding box center [314, 47] width 231 height 12
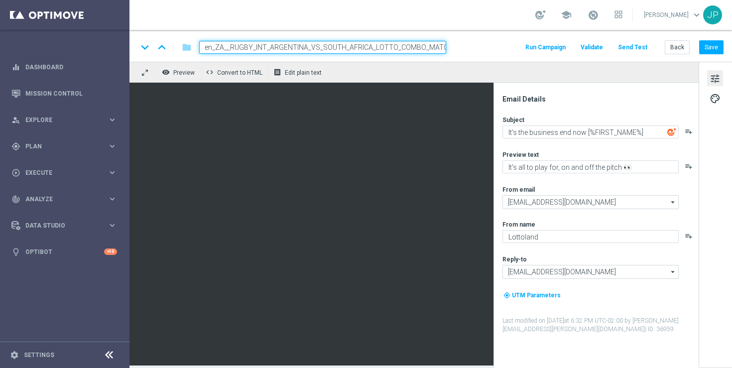
click at [305, 29] on div "school [PERSON_NAME] keyboard_arrow_down JP" at bounding box center [431, 15] width 603 height 30
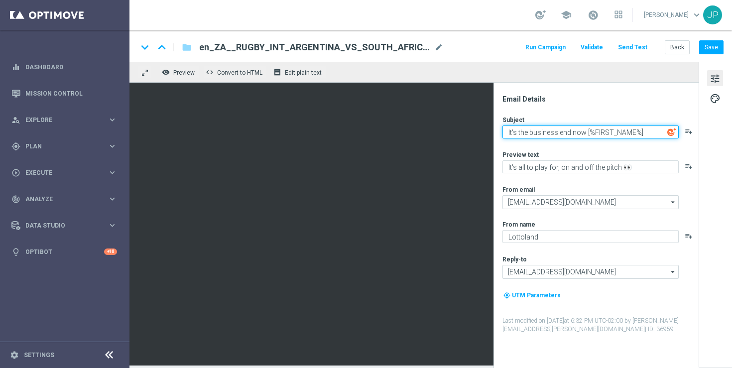
click at [550, 133] on textarea "It's the business end now [%FIRST_NAME%]" at bounding box center [591, 132] width 176 height 13
click at [522, 132] on textarea "It's the business end now [%FIRST_NAME%]" at bounding box center [591, 132] width 176 height 13
drag, startPoint x: 522, startPoint y: 132, endPoint x: 567, endPoint y: 133, distance: 45.3
click at [567, 133] on textarea "It's the business end now [%FIRST_NAME%]" at bounding box center [591, 132] width 176 height 13
type textarea "It's now or never [%FIRST_NAME%]"
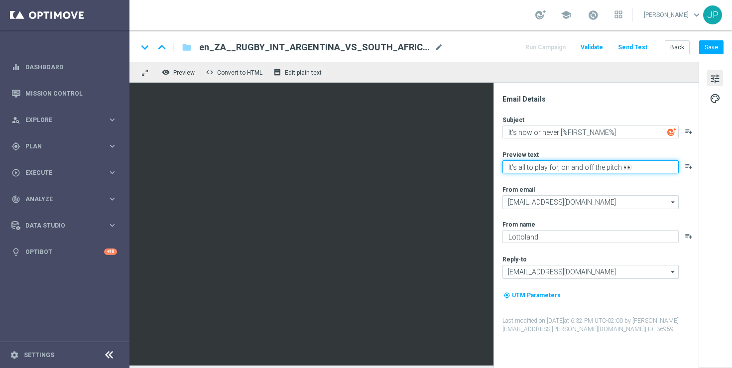
click at [522, 165] on textarea "It's all to play for, on and off the pitch 👀" at bounding box center [591, 166] width 176 height 13
click at [513, 168] on textarea "It's all to play for, on and off the pitch 👀" at bounding box center [591, 166] width 176 height 13
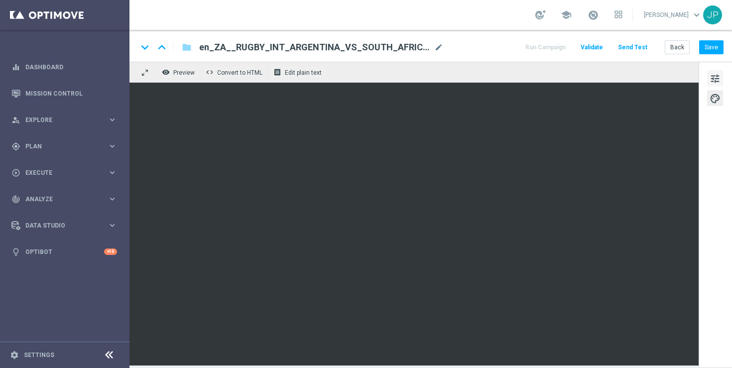
click at [715, 79] on span "tune" at bounding box center [715, 78] width 11 height 13
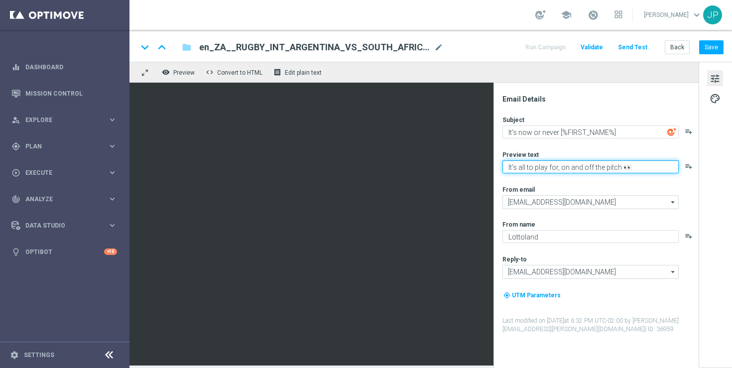
click at [565, 171] on textarea "It's all to play for, on and off the pitch 👀" at bounding box center [591, 166] width 176 height 13
click at [598, 164] on textarea "It's all to play for, on and off the pitch 👀" at bounding box center [591, 166] width 176 height 13
click at [513, 169] on textarea "It's all to play for, on and off the pitch 👀" at bounding box center [591, 166] width 176 height 13
drag, startPoint x: 513, startPoint y: 169, endPoint x: 607, endPoint y: 170, distance: 94.7
click at [607, 170] on textarea "It's all to play for, on and off the pitch 👀" at bounding box center [591, 166] width 176 height 13
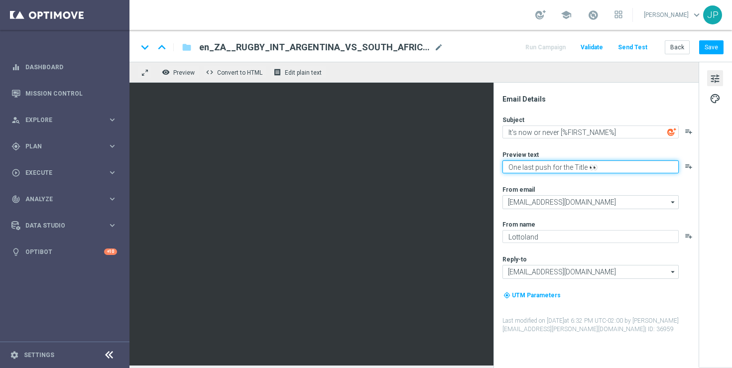
type textarea "One last push for the Title 👀"
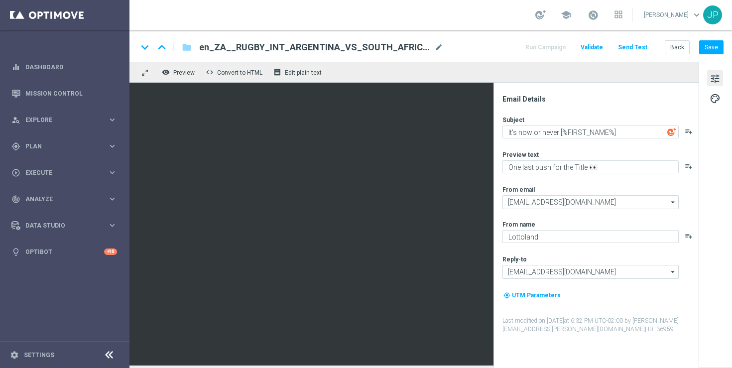
click at [718, 185] on div "tune palette" at bounding box center [715, 214] width 33 height 305
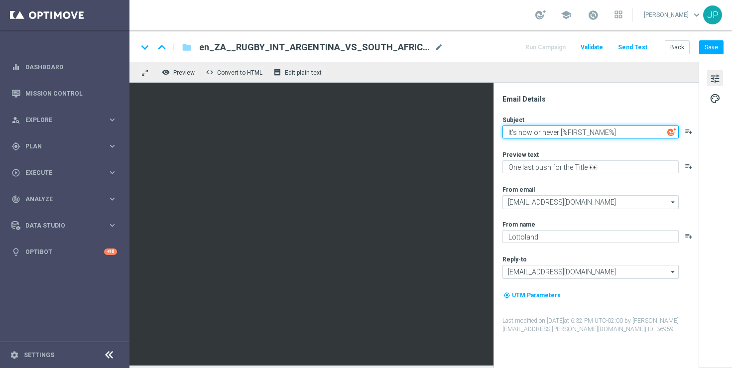
click at [558, 136] on textarea "It's now or never [%FIRST_NAME%]" at bounding box center [591, 132] width 176 height 13
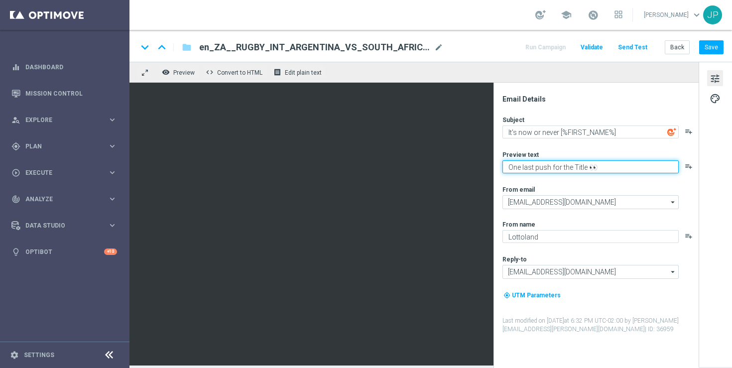
click at [623, 163] on textarea "One last push for the Title 👀" at bounding box center [591, 166] width 176 height 13
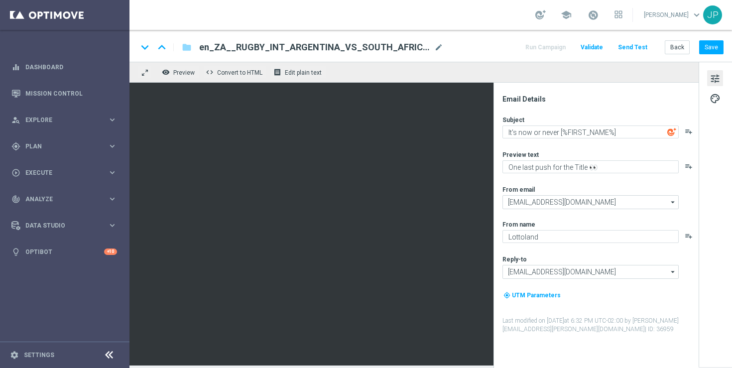
click at [489, 43] on div "keyboard_arrow_down keyboard_arrow_up folder en_ZA__RUGBY_INT_ARGENTINA_VS_SOUT…" at bounding box center [431, 47] width 586 height 13
click at [711, 53] on button "Save" at bounding box center [711, 47] width 24 height 14
click at [642, 43] on button "Send Test" at bounding box center [633, 47] width 32 height 13
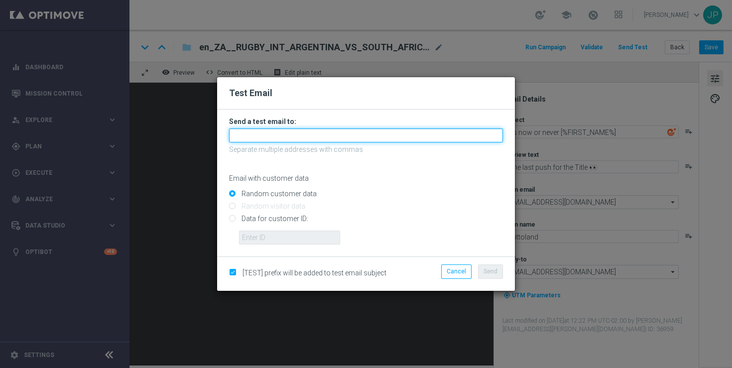
click at [328, 135] on input "text" at bounding box center [366, 136] width 274 height 14
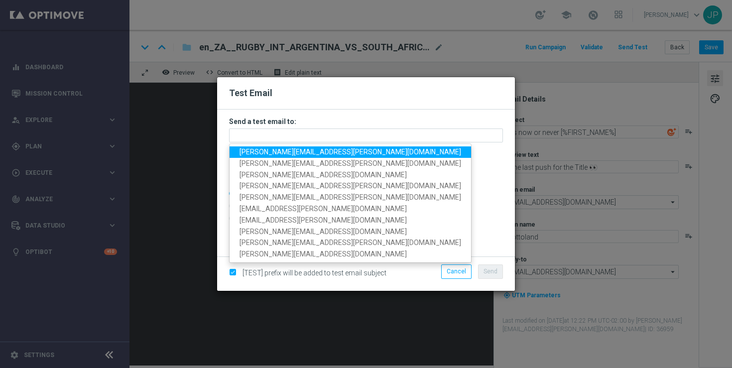
click at [255, 152] on span "[PERSON_NAME][EMAIL_ADDRESS][PERSON_NAME][DOMAIN_NAME]" at bounding box center [351, 152] width 222 height 8
type input "[PERSON_NAME][EMAIL_ADDRESS][PERSON_NAME][DOMAIN_NAME]"
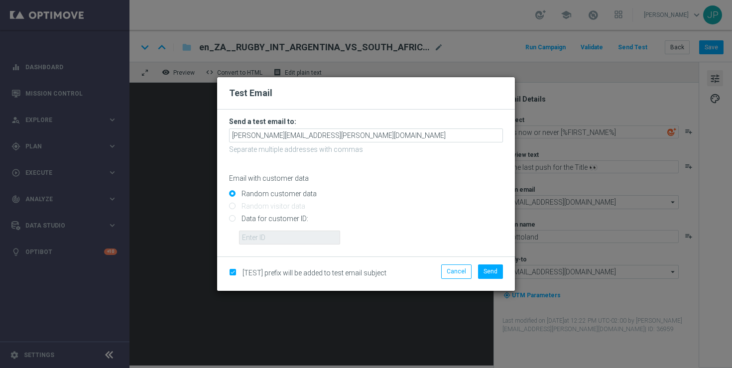
click at [265, 222] on input "Data for customer ID:" at bounding box center [366, 223] width 274 height 14
radio input "true"
click at [284, 239] on input "text" at bounding box center [289, 238] width 101 height 14
paste input "225338807"
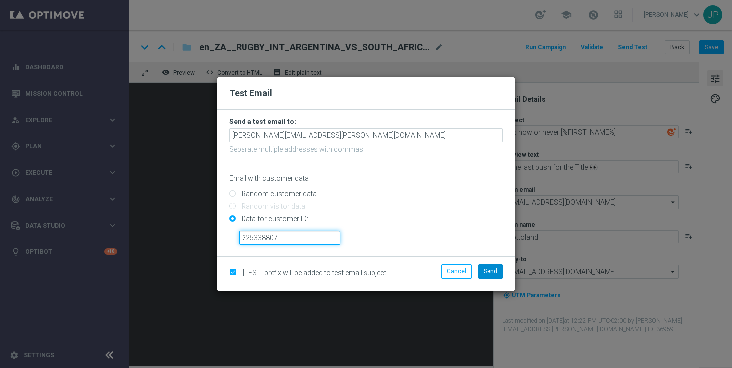
type input "225338807"
click at [488, 272] on span "Send" at bounding box center [491, 271] width 14 height 7
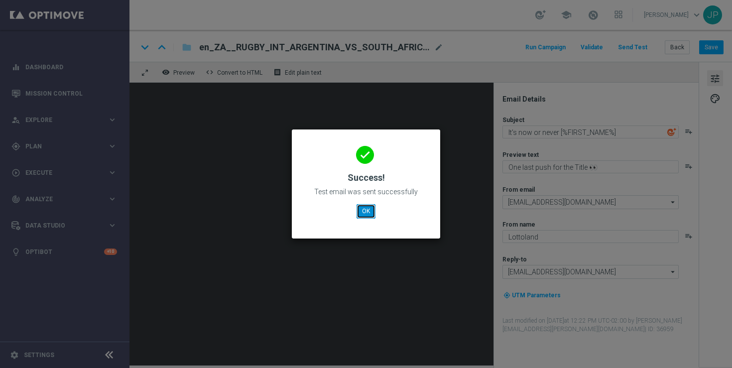
click at [364, 211] on button "OK" at bounding box center [366, 211] width 19 height 14
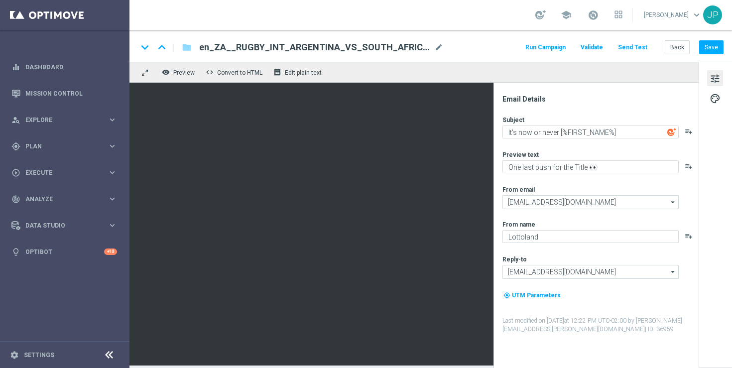
click at [420, 8] on div "school [PERSON_NAME] keyboard_arrow_down JP" at bounding box center [431, 15] width 603 height 30
click at [635, 49] on button "Send Test" at bounding box center [633, 47] width 32 height 13
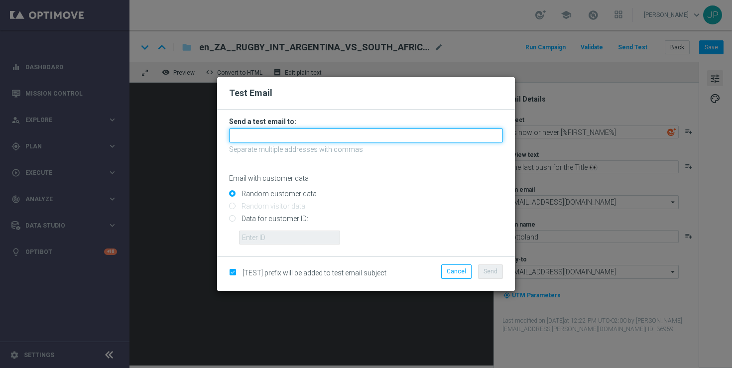
click at [378, 135] on input "text" at bounding box center [366, 136] width 274 height 14
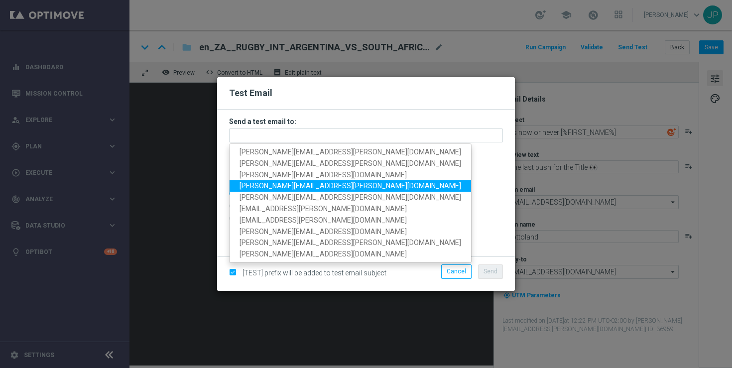
click at [245, 189] on span "[PERSON_NAME][EMAIL_ADDRESS][PERSON_NAME][DOMAIN_NAME]" at bounding box center [351, 186] width 222 height 8
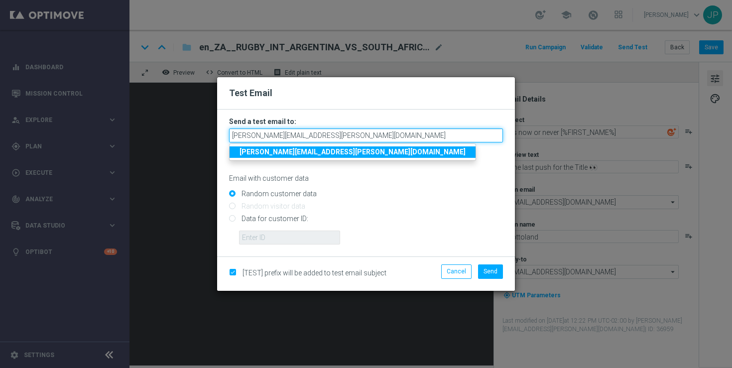
click at [391, 134] on input "[PERSON_NAME][EMAIL_ADDRESS][PERSON_NAME][DOMAIN_NAME]" at bounding box center [366, 136] width 274 height 14
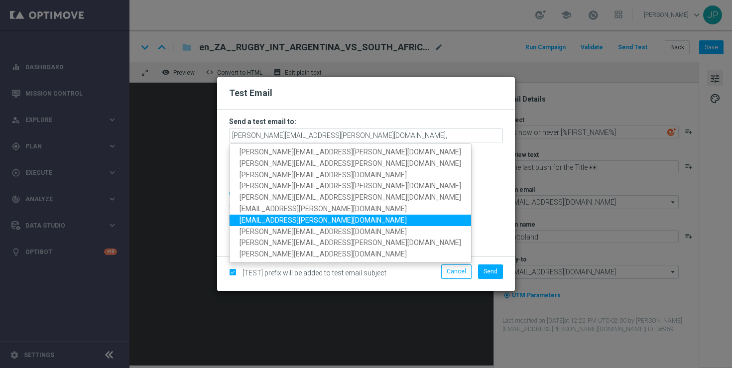
click at [369, 111] on form "Send a test email to: leslie.martinez@lottoland.com, james.parr@lottoland.com r…" at bounding box center [366, 183] width 298 height 147
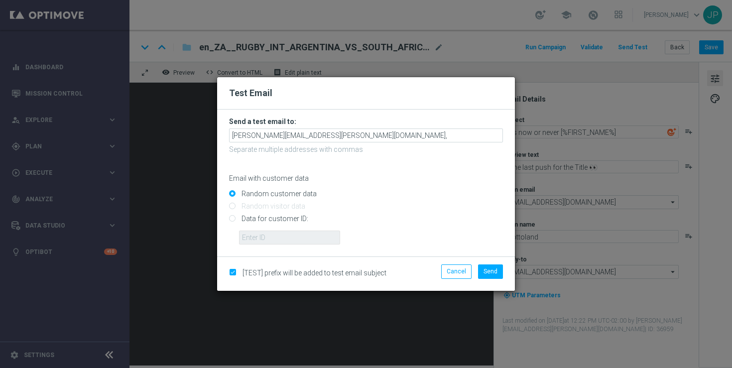
click at [357, 128] on form "Send a test email to: leslie.martinez@lottoland.com, Separate multiple addresse…" at bounding box center [366, 181] width 274 height 128
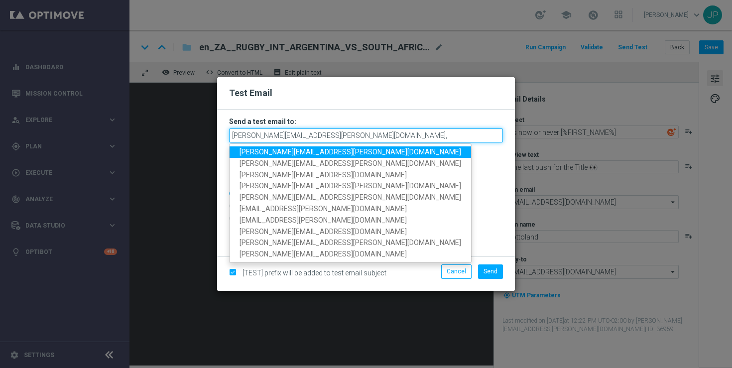
click at [355, 135] on input "leslie.martinez@lottoland.com," at bounding box center [366, 136] width 274 height 14
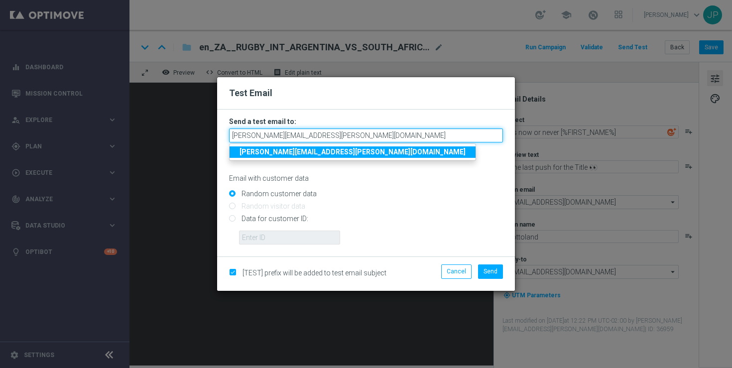
type input "[PERSON_NAME][EMAIL_ADDRESS][PERSON_NAME][DOMAIN_NAME]"
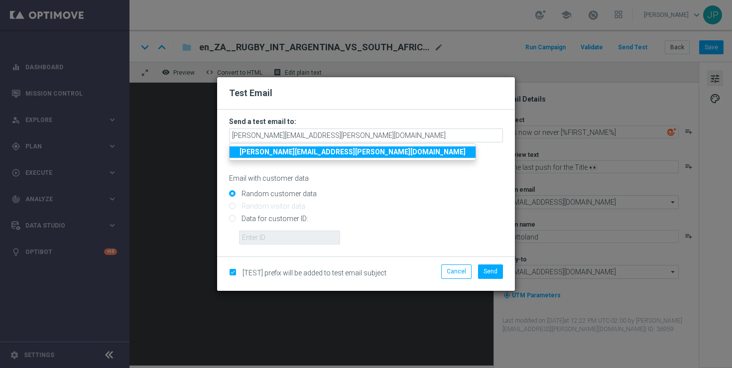
click at [257, 223] on input "Data for customer ID:" at bounding box center [366, 223] width 274 height 14
radio input "true"
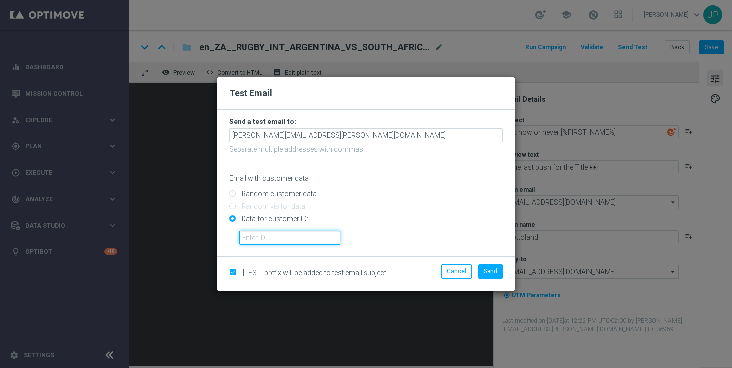
click at [271, 238] on input "text" at bounding box center [289, 238] width 101 height 14
paste input "225338807"
type input "225338807"
click at [378, 226] on input "Data for customer ID:" at bounding box center [366, 223] width 274 height 14
click at [500, 273] on button "Send" at bounding box center [490, 272] width 25 height 14
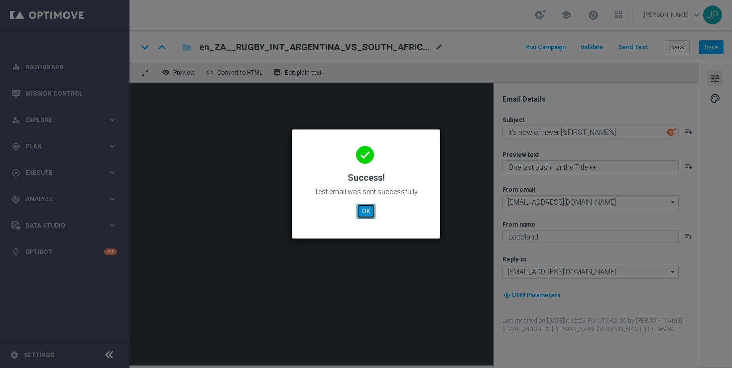
click at [363, 210] on button "OK" at bounding box center [366, 211] width 19 height 14
